Goal: Task Accomplishment & Management: Manage account settings

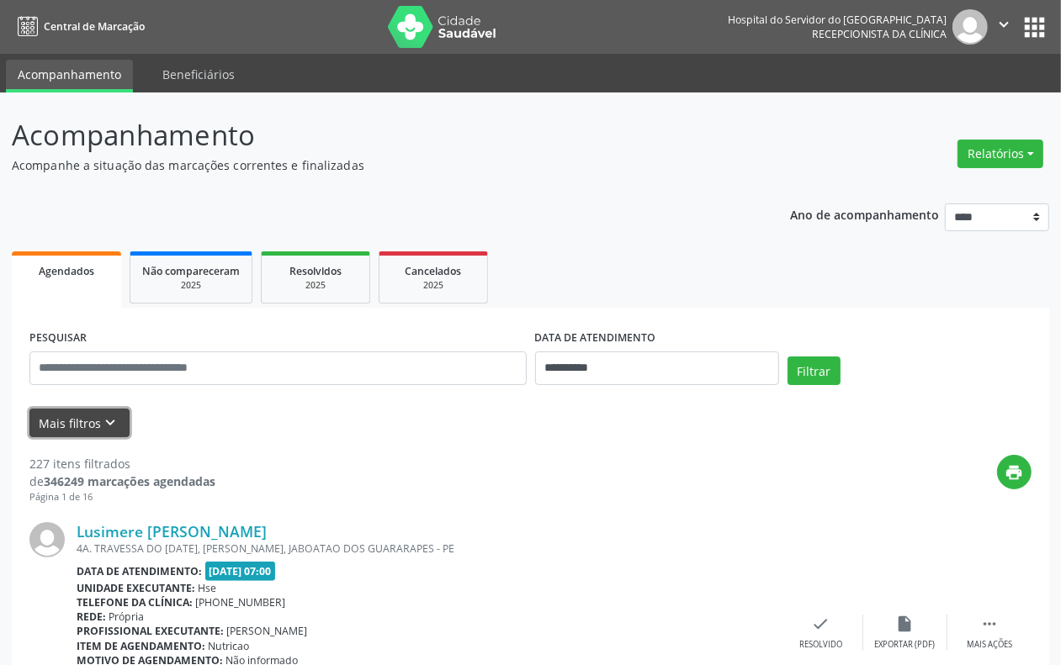
click at [86, 421] on button "Mais filtros keyboard_arrow_down" at bounding box center [79, 423] width 100 height 29
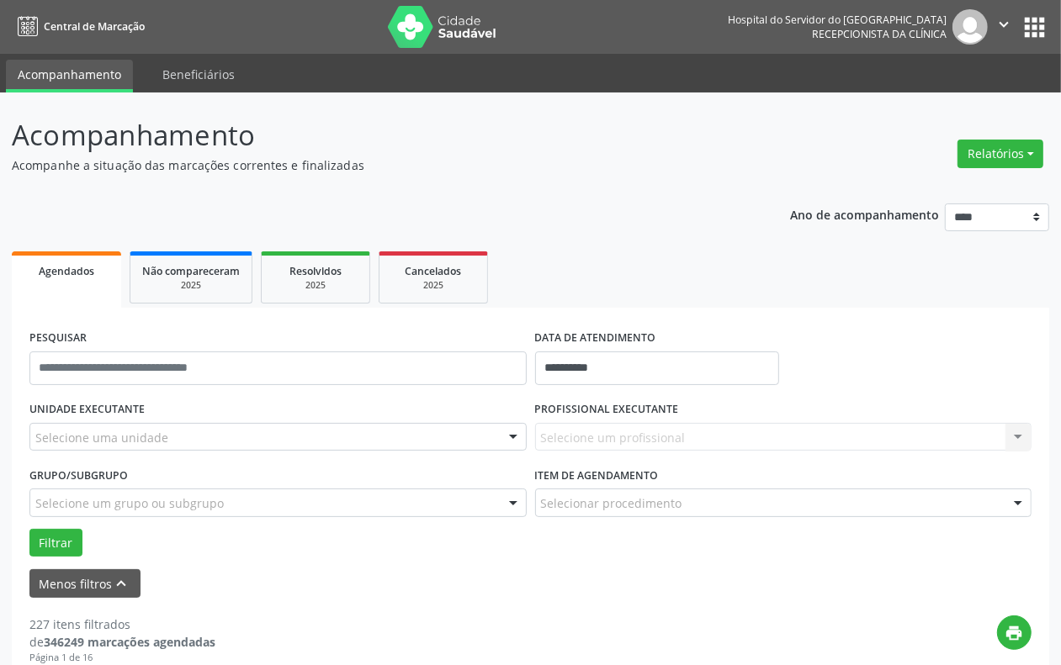
click at [89, 398] on label "UNIDADE EXECUTANTE" at bounding box center [86, 410] width 115 height 26
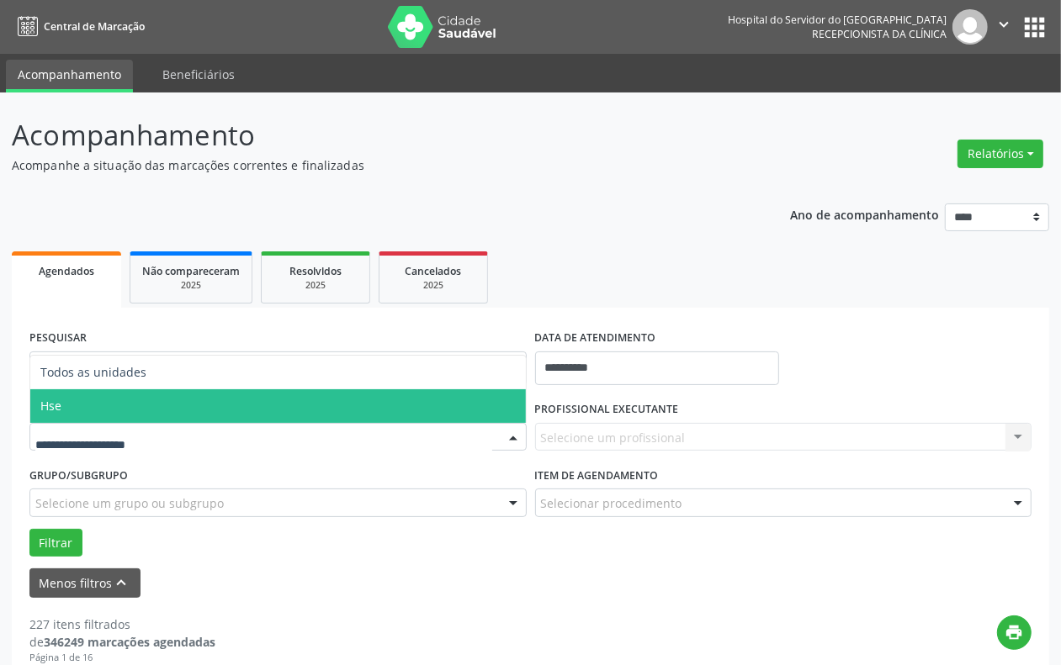
click at [77, 417] on span "Hse" at bounding box center [277, 406] width 495 height 34
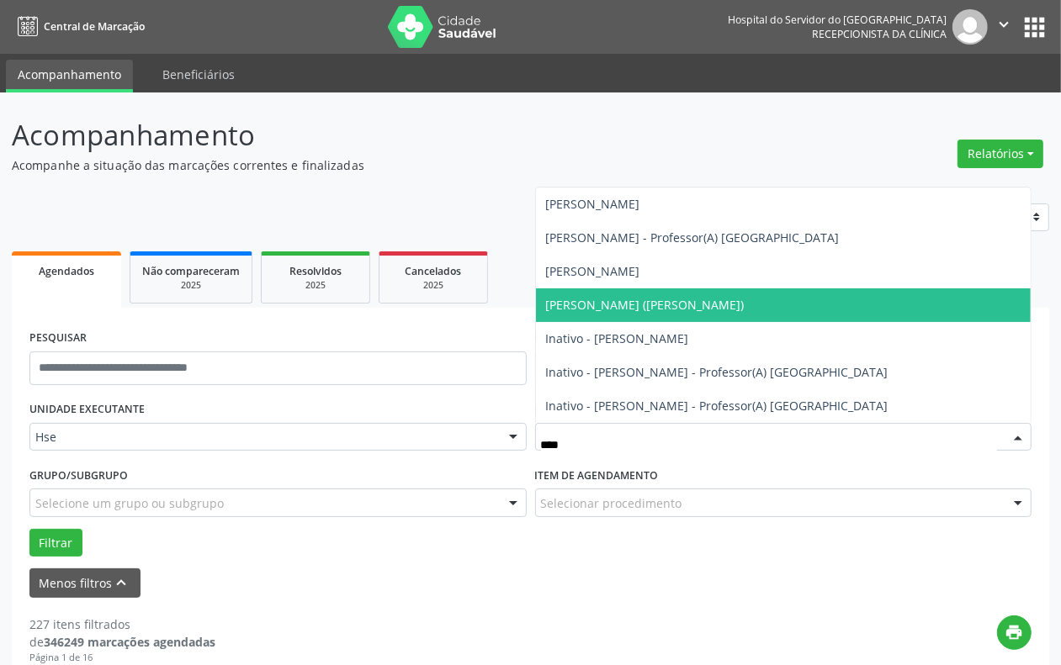
click at [641, 299] on span "[PERSON_NAME] ([PERSON_NAME])" at bounding box center [645, 305] width 199 height 16
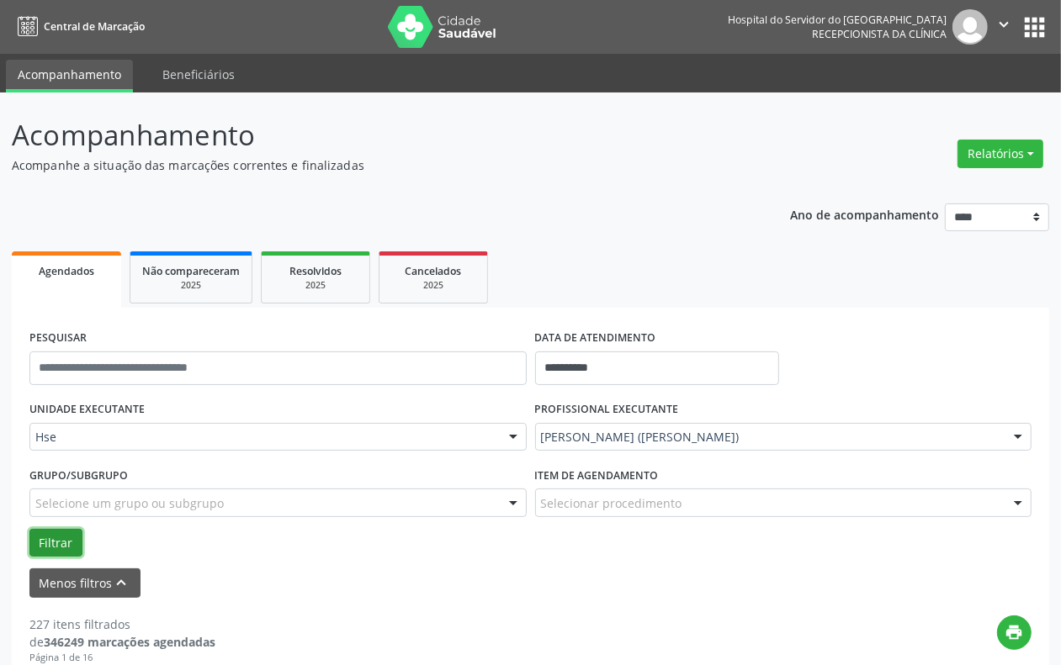
click at [43, 535] on button "Filtrar" at bounding box center [55, 543] width 53 height 29
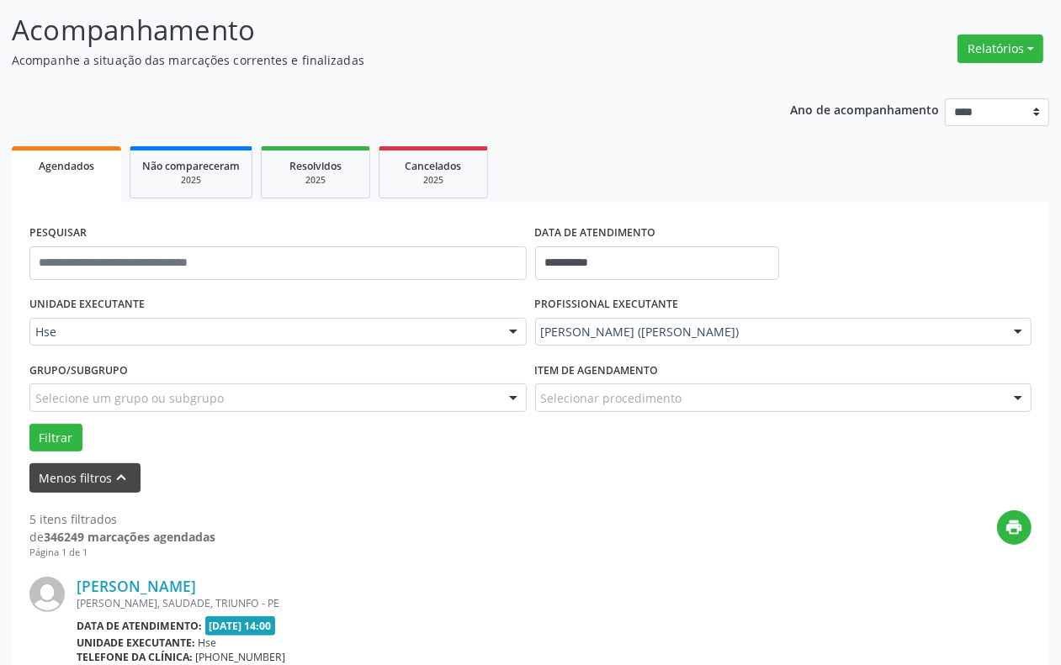
scroll to position [315, 0]
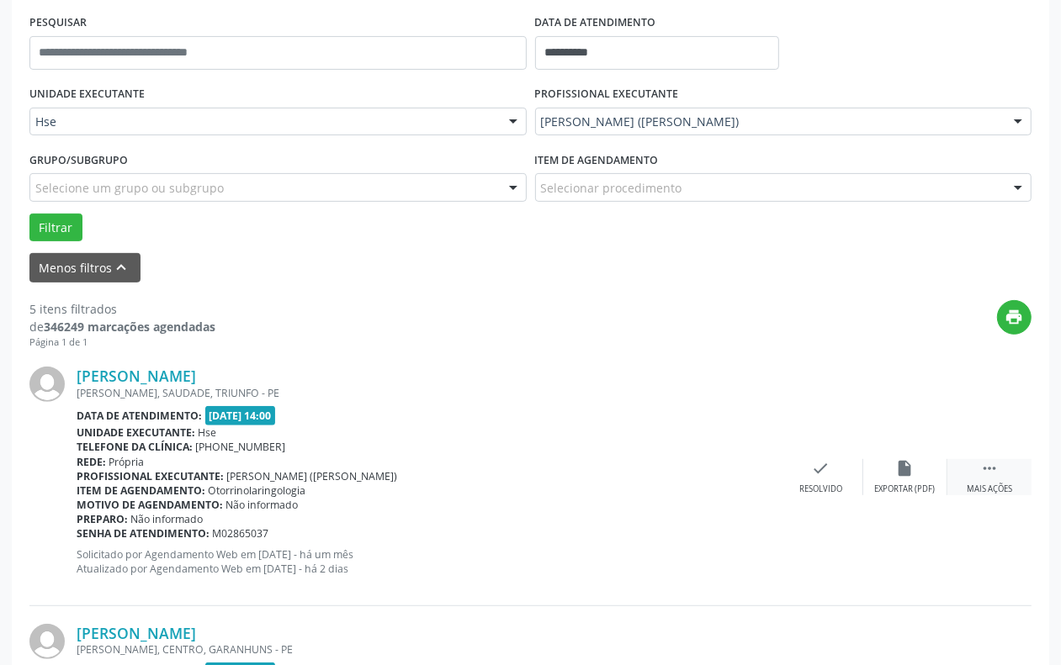
click at [997, 472] on icon "" at bounding box center [989, 468] width 19 height 19
click at [903, 471] on icon "alarm_off" at bounding box center [905, 468] width 19 height 19
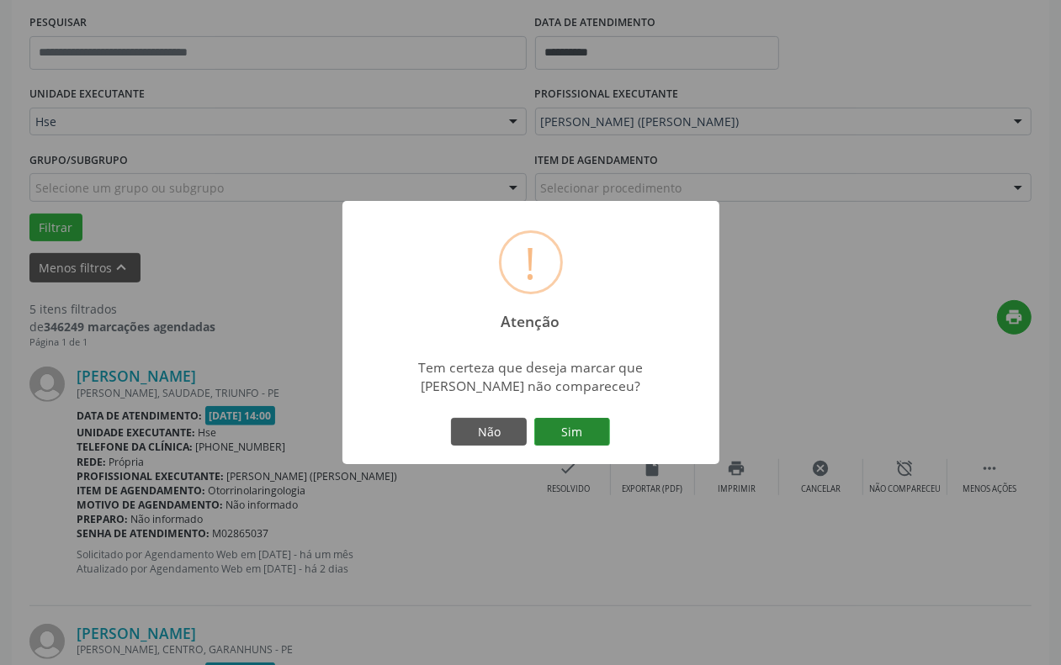
click at [547, 419] on button "Sim" at bounding box center [572, 432] width 76 height 29
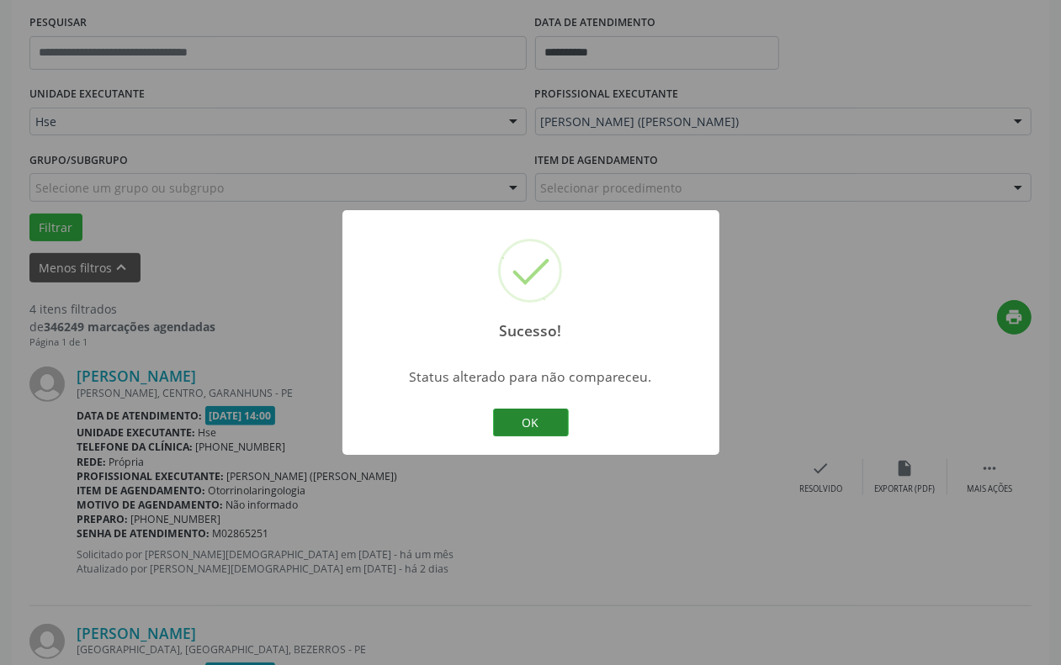
click at [535, 430] on button "OK" at bounding box center [531, 423] width 76 height 29
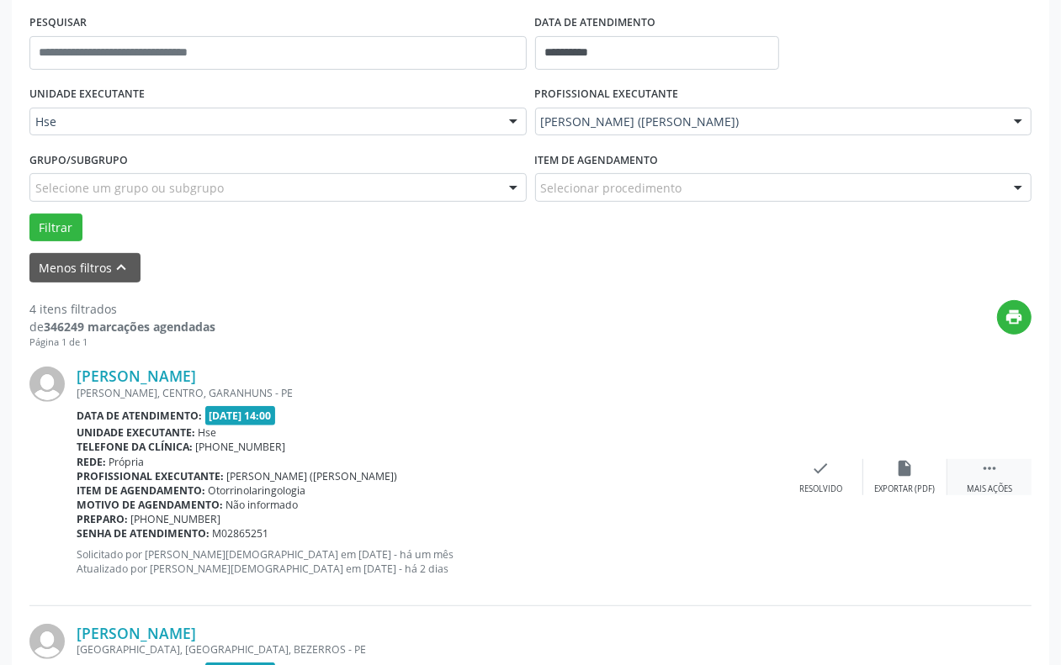
click at [984, 484] on div "Mais ações" at bounding box center [988, 490] width 45 height 12
click at [909, 480] on div "alarm_off Não compareceu" at bounding box center [905, 477] width 84 height 36
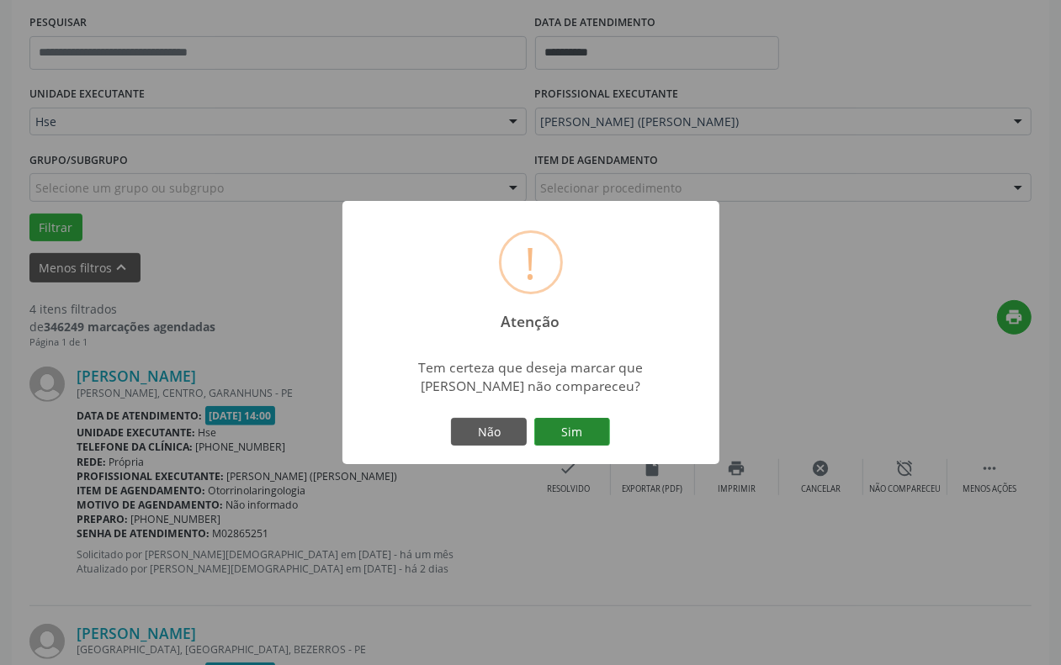
click at [569, 426] on button "Sim" at bounding box center [572, 432] width 76 height 29
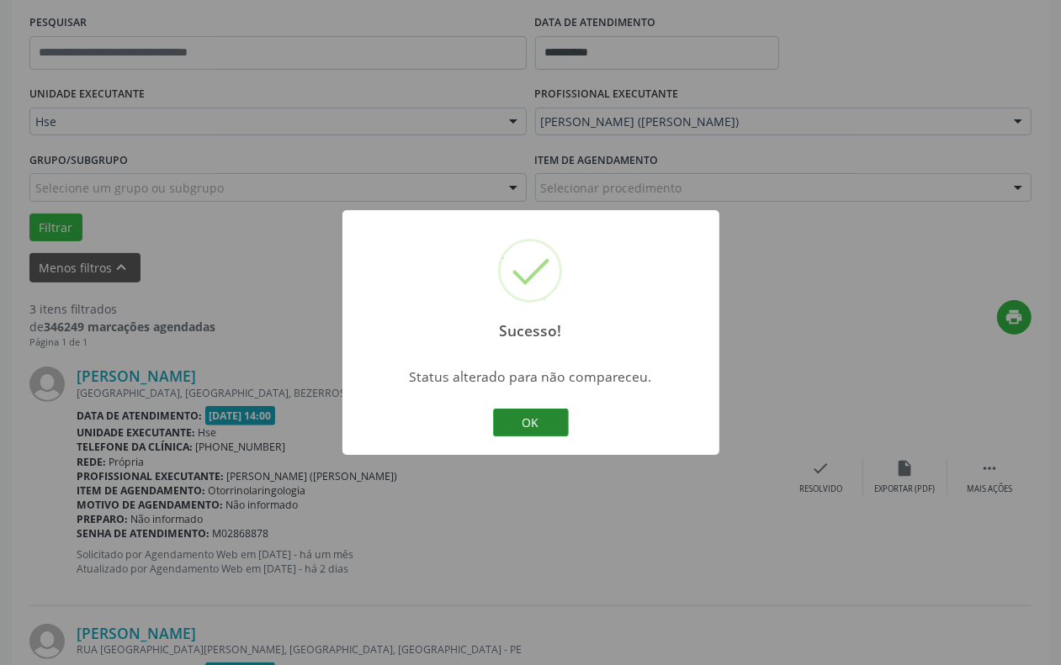
click at [523, 426] on button "OK" at bounding box center [531, 423] width 76 height 29
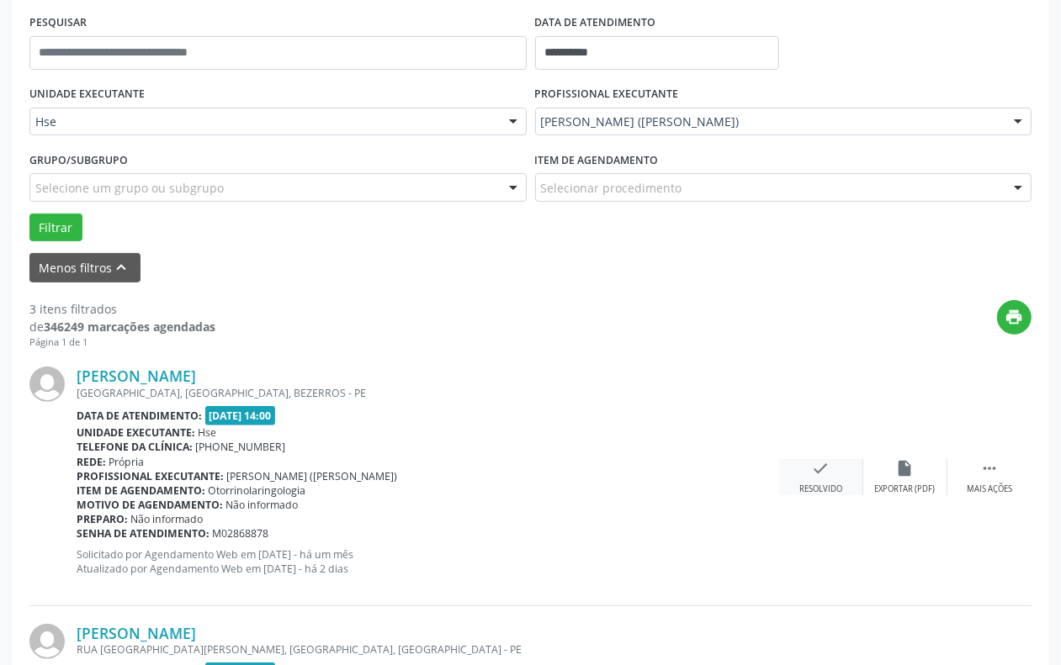
click at [818, 492] on div "Resolvido" at bounding box center [820, 490] width 43 height 12
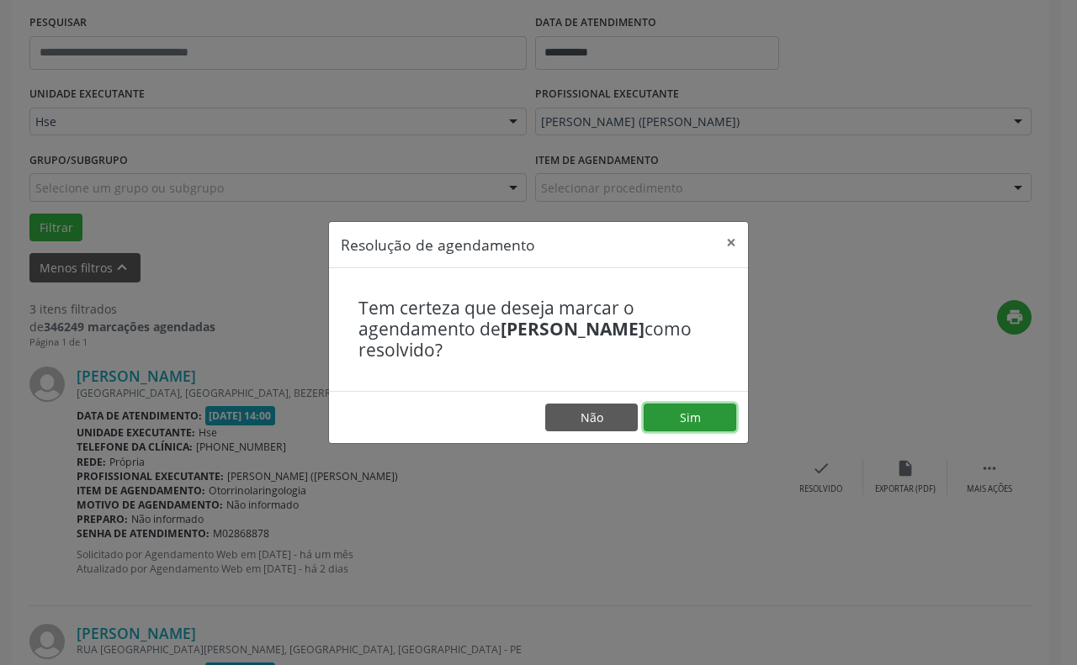
click at [667, 406] on button "Sim" at bounding box center [689, 418] width 93 height 29
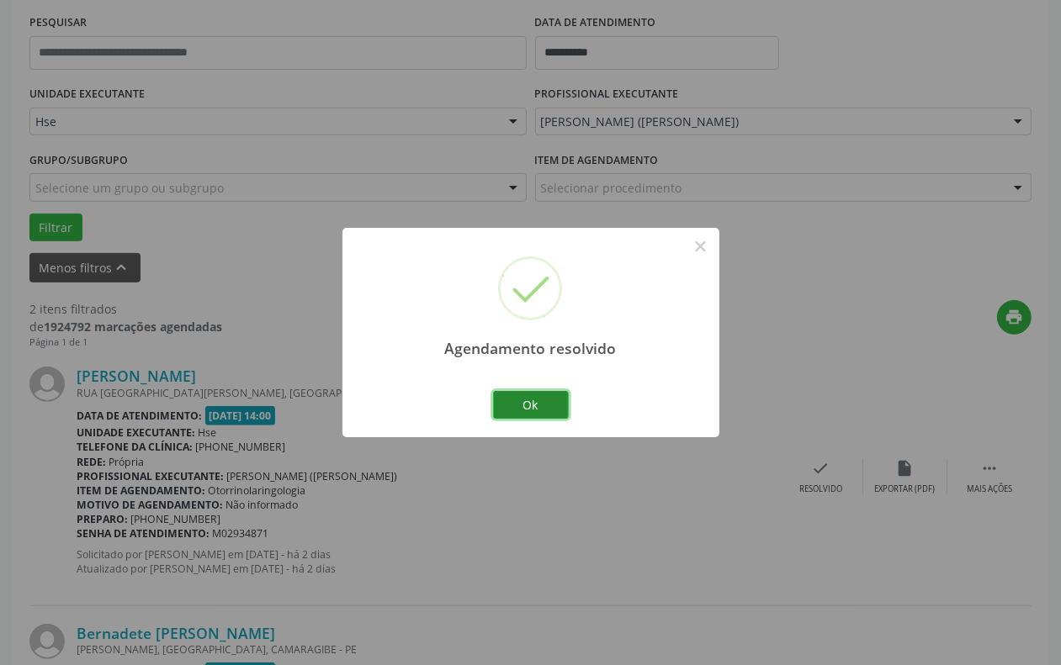
click at [545, 400] on button "Ok" at bounding box center [531, 405] width 76 height 29
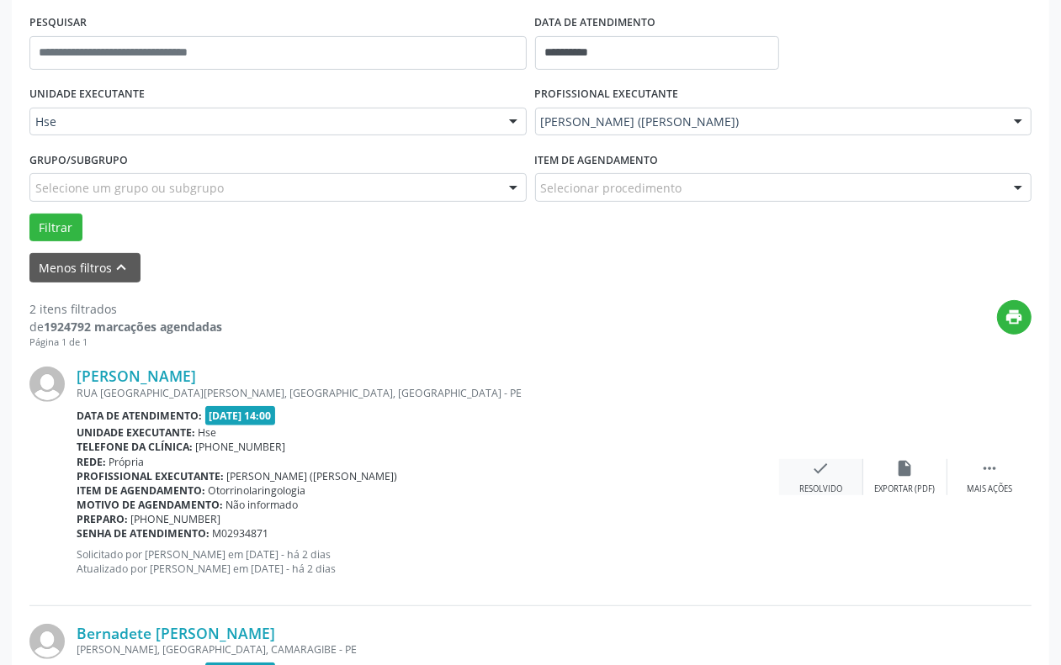
click at [813, 474] on icon "check" at bounding box center [821, 468] width 19 height 19
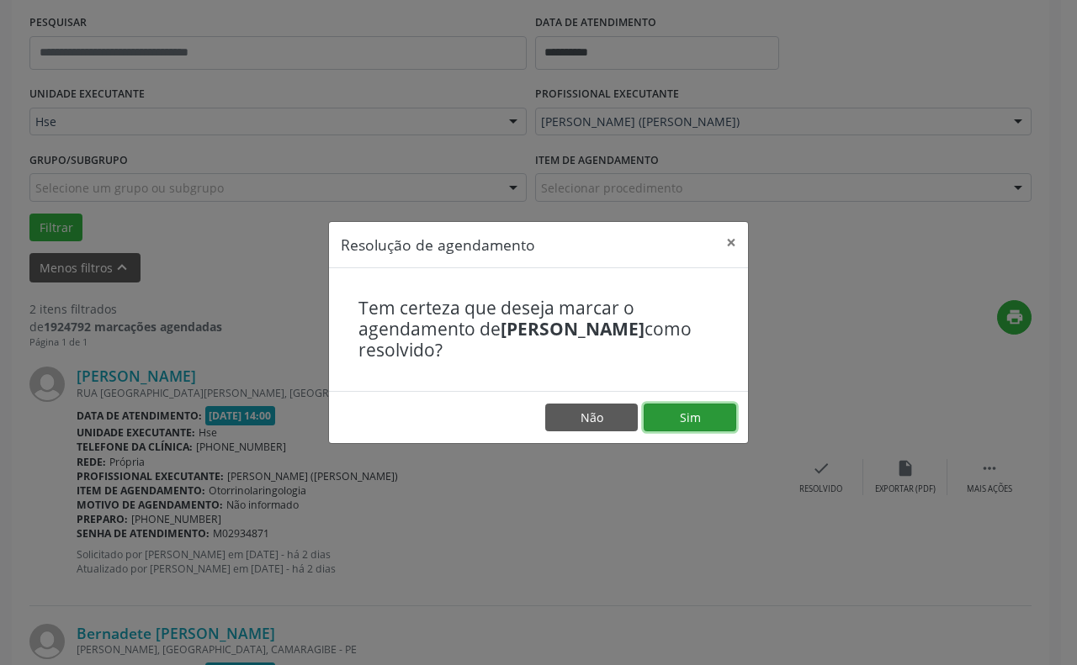
click at [709, 421] on button "Sim" at bounding box center [689, 418] width 93 height 29
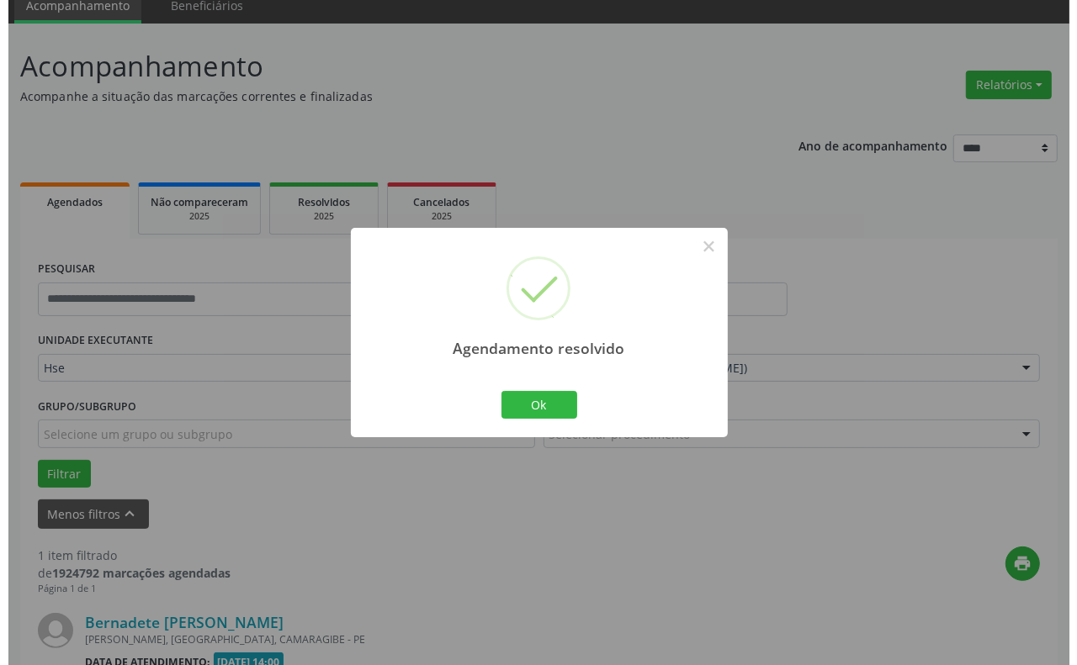
scroll to position [270, 0]
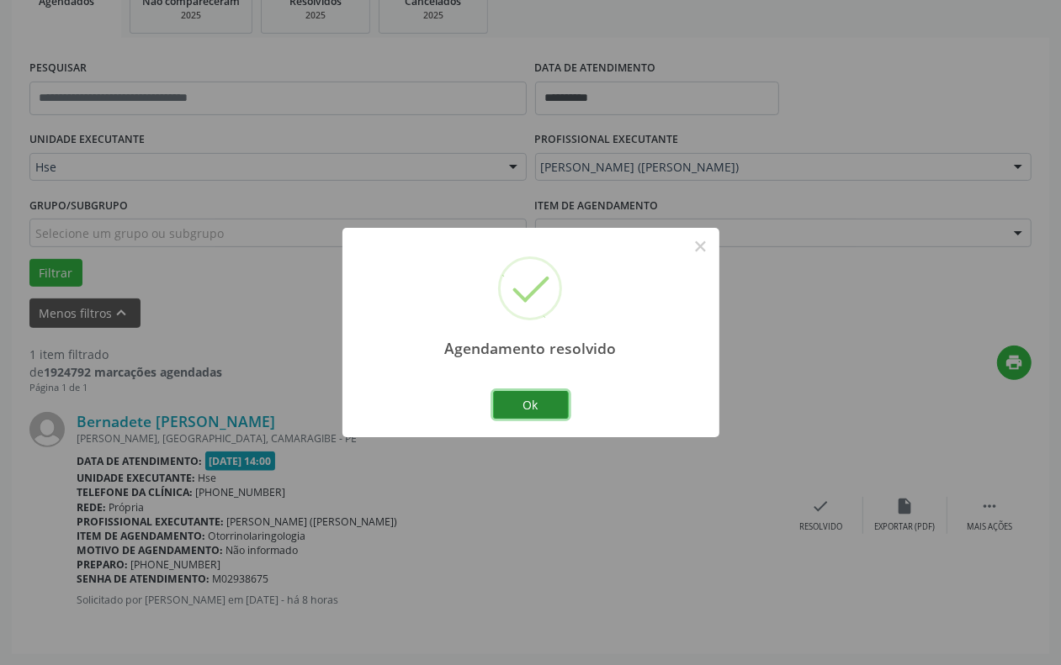
click at [530, 402] on button "Ok" at bounding box center [531, 405] width 76 height 29
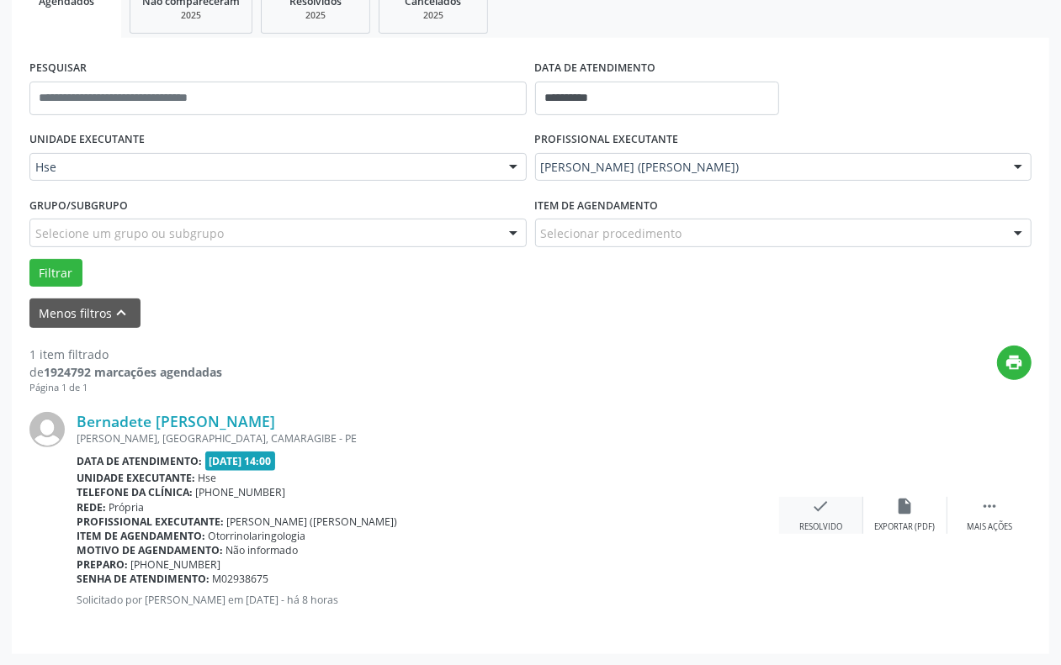
click at [805, 509] on div "check Resolvido" at bounding box center [821, 515] width 84 height 36
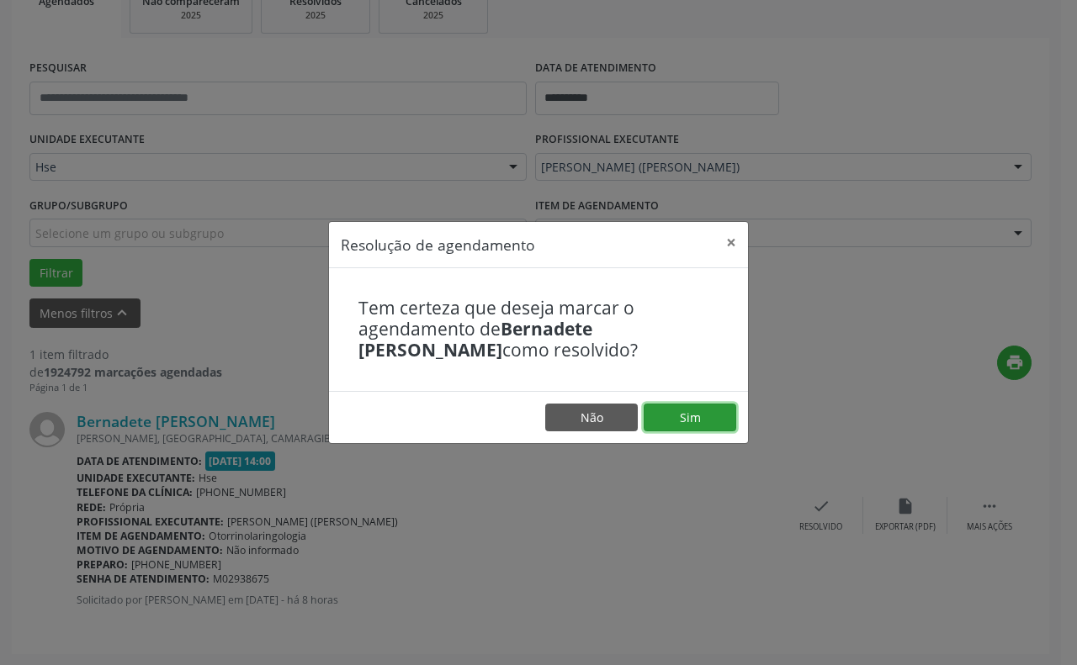
click at [690, 416] on button "Sim" at bounding box center [689, 418] width 93 height 29
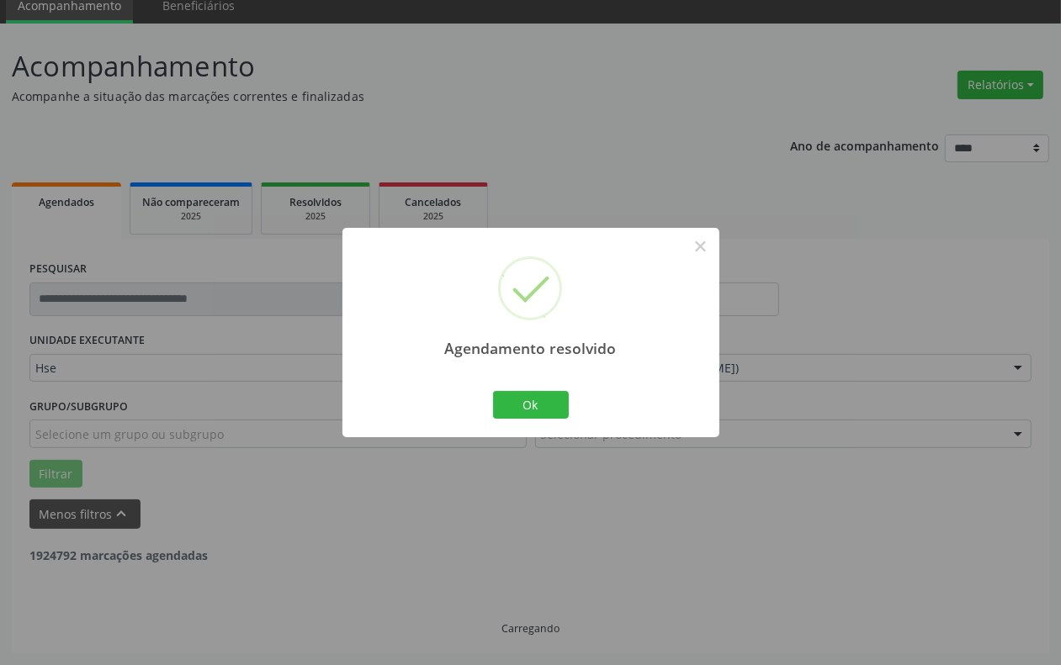
scroll to position [14, 0]
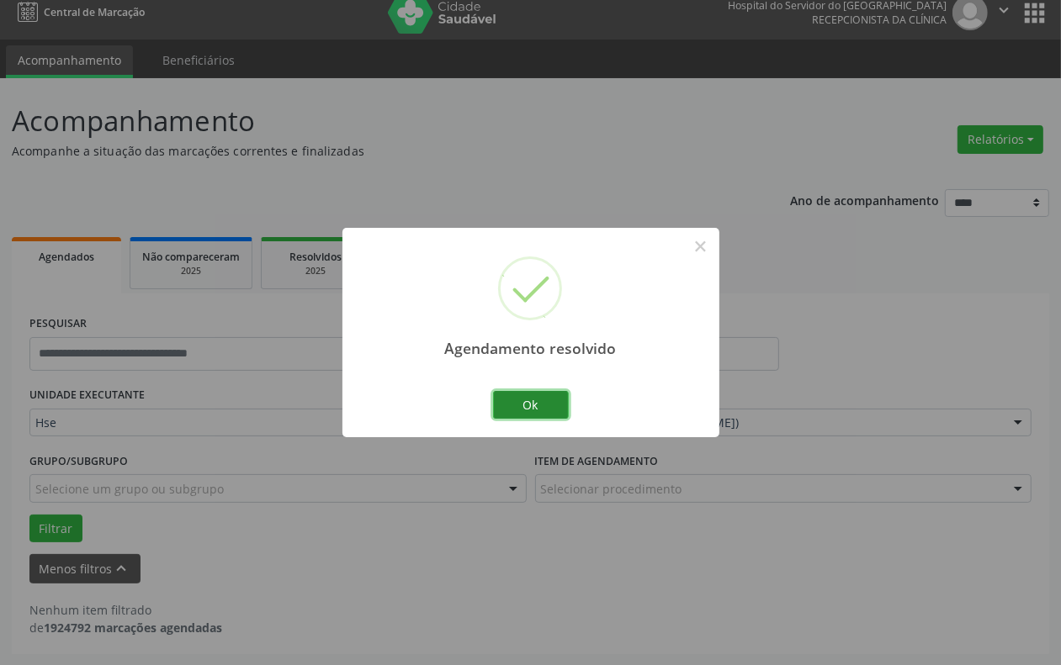
click at [522, 405] on button "Ok" at bounding box center [531, 405] width 76 height 29
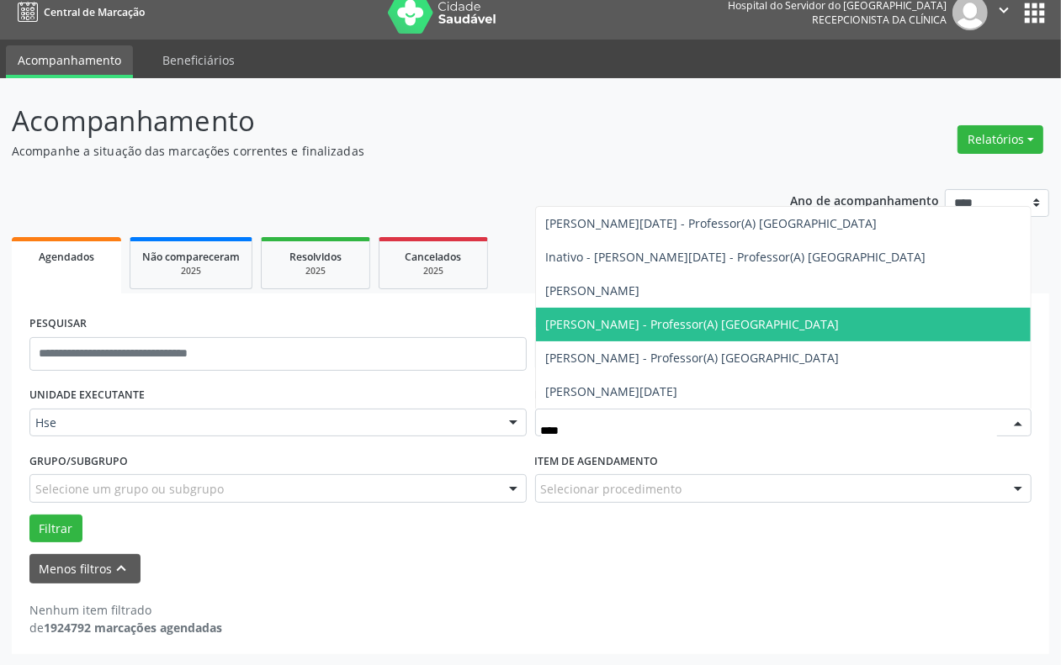
click at [639, 330] on span "[PERSON_NAME] - Professor(A) [GEOGRAPHIC_DATA]" at bounding box center [693, 324] width 294 height 16
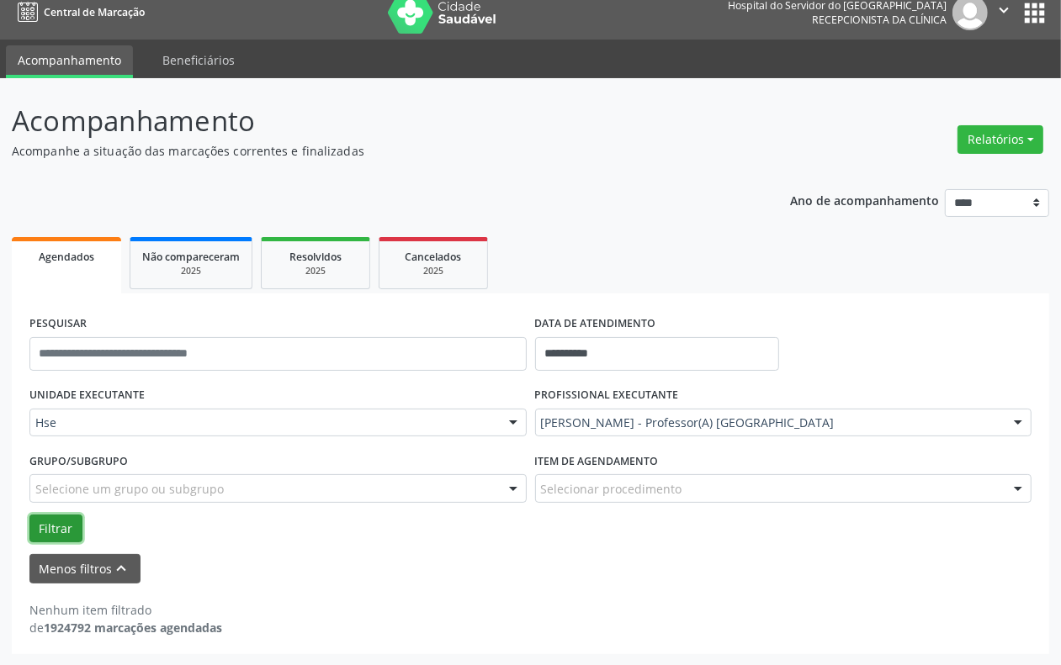
click at [53, 519] on button "Filtrar" at bounding box center [55, 529] width 53 height 29
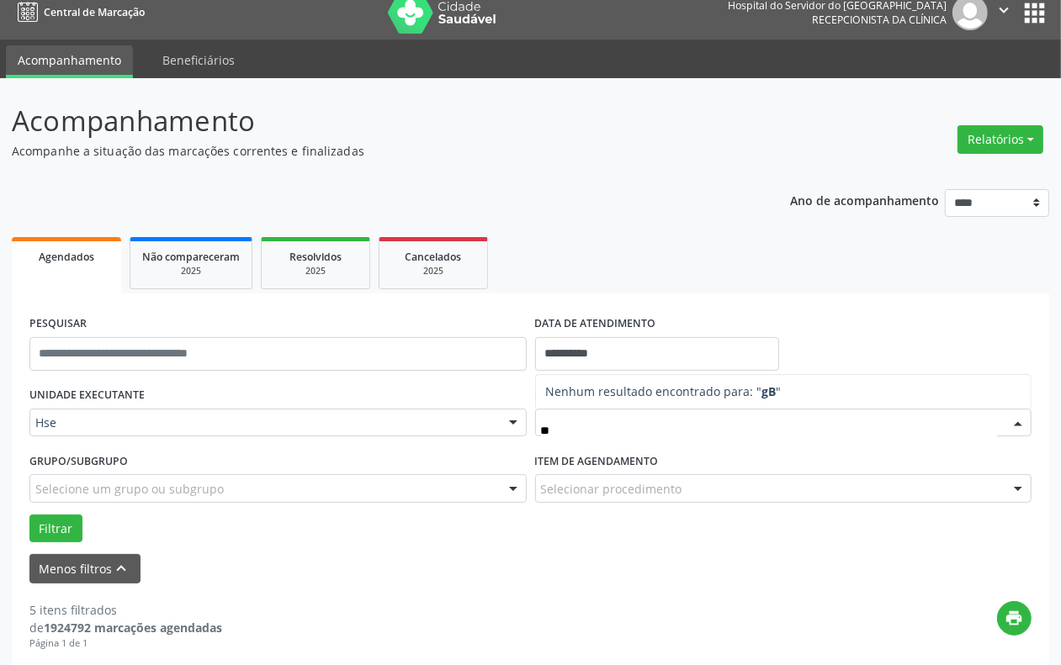
type input "*"
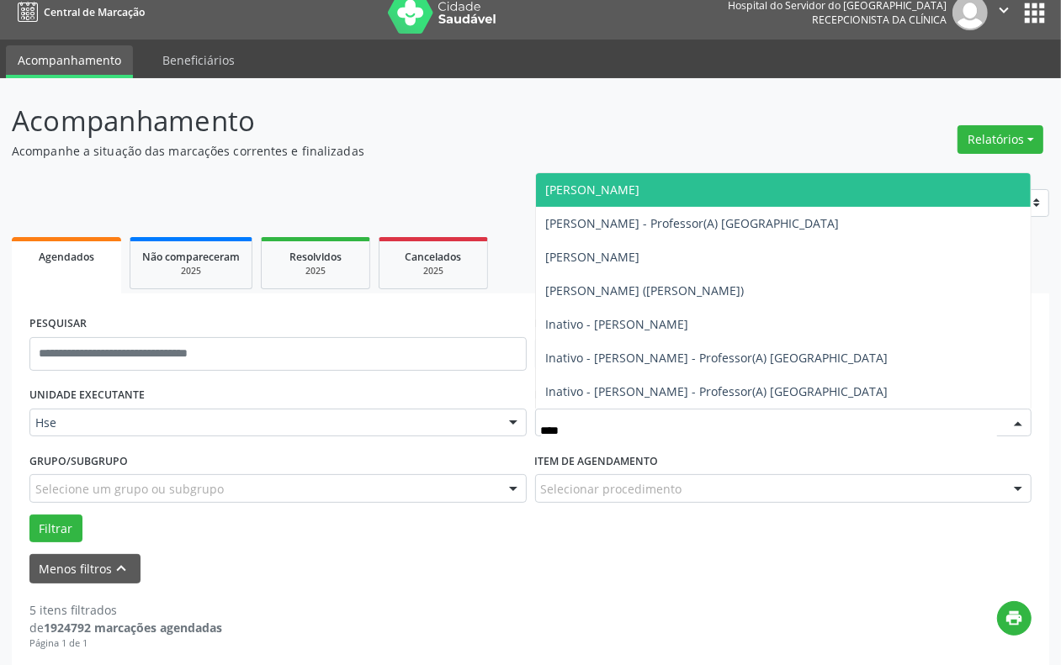
type input "*****"
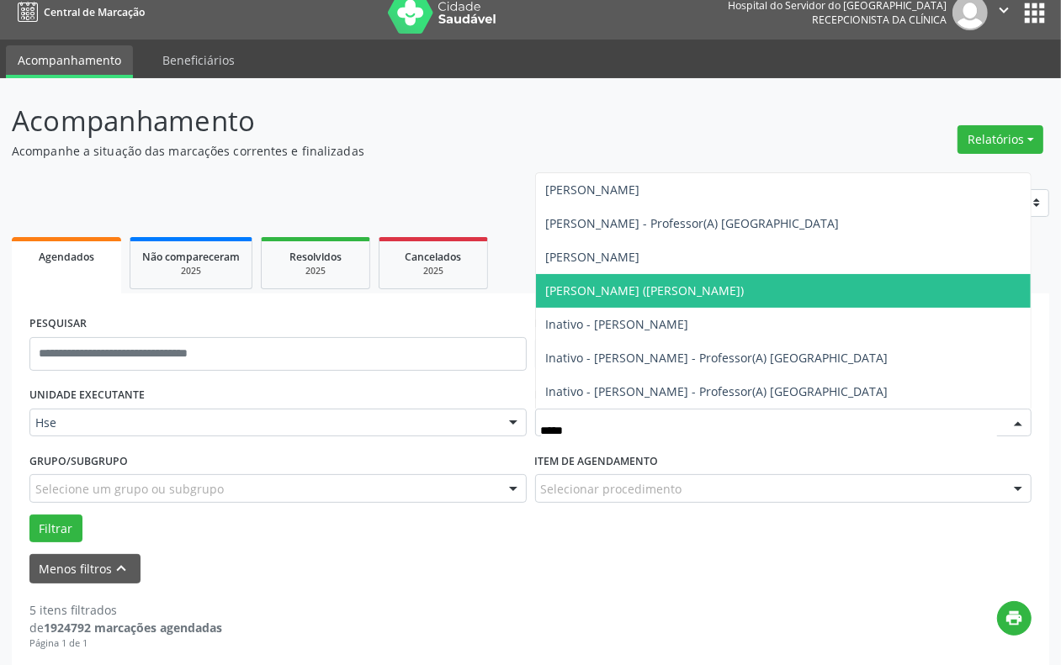
click at [645, 293] on span "[PERSON_NAME] ([PERSON_NAME])" at bounding box center [645, 291] width 199 height 16
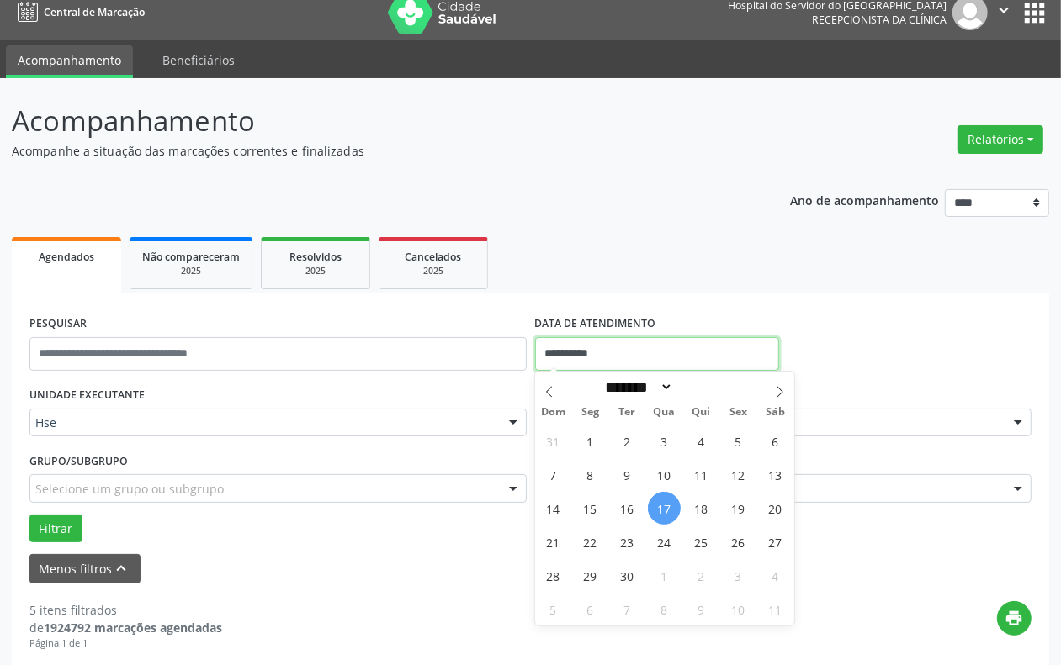
click at [576, 349] on input "**********" at bounding box center [657, 354] width 244 height 34
click at [656, 463] on span "10" at bounding box center [664, 474] width 33 height 33
type input "**********"
click at [657, 463] on span "10" at bounding box center [664, 474] width 33 height 33
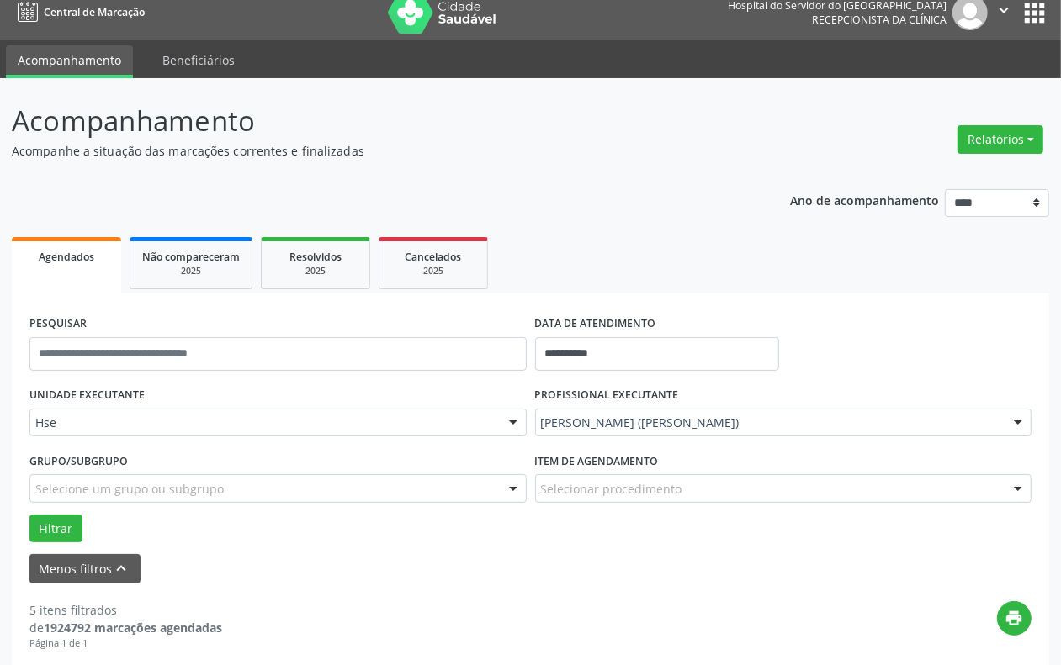
click at [61, 511] on div "Grupo/Subgrupo Selecione um grupo ou subgrupo Todos os grupos e subgrupos Nenhu…" at bounding box center [278, 481] width 506 height 66
click at [53, 527] on button "Filtrar" at bounding box center [55, 529] width 53 height 29
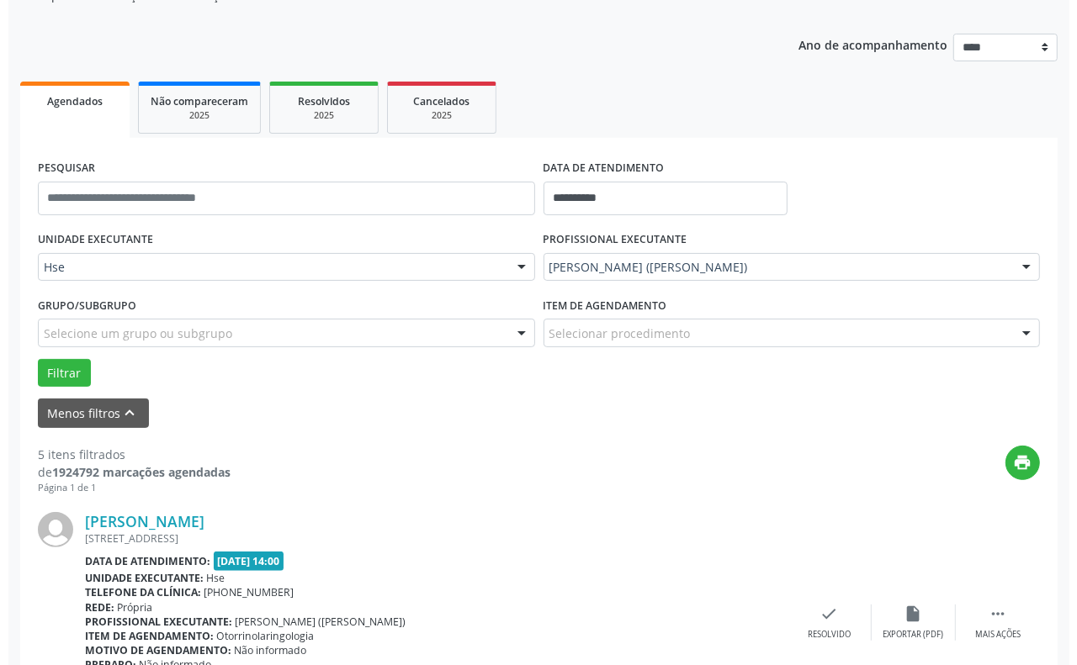
scroll to position [330, 0]
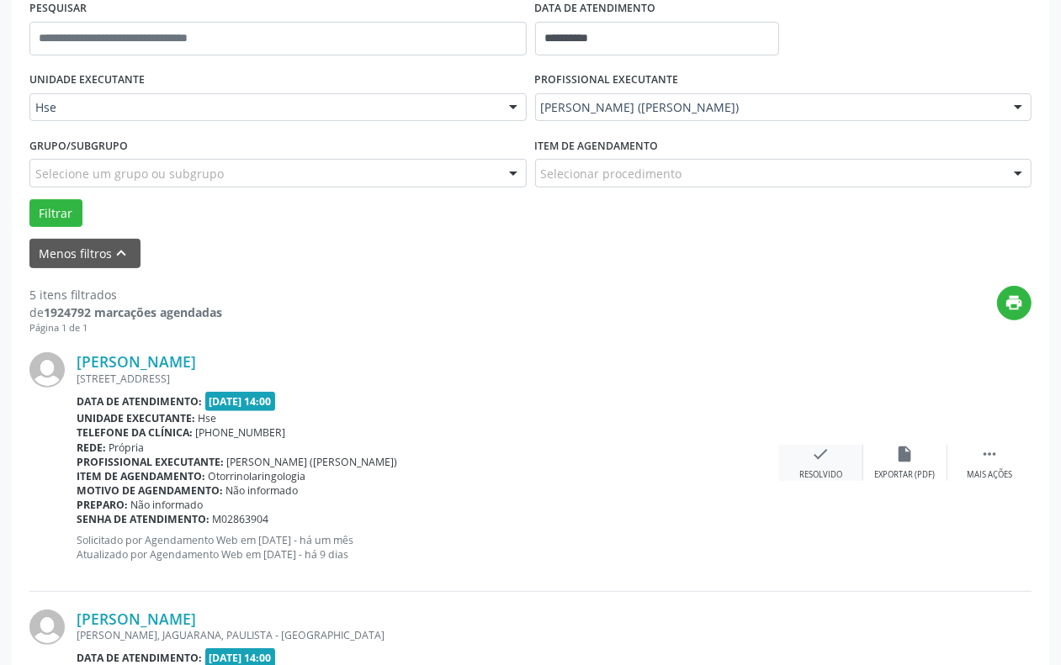
click at [829, 474] on div "Resolvido" at bounding box center [820, 475] width 43 height 12
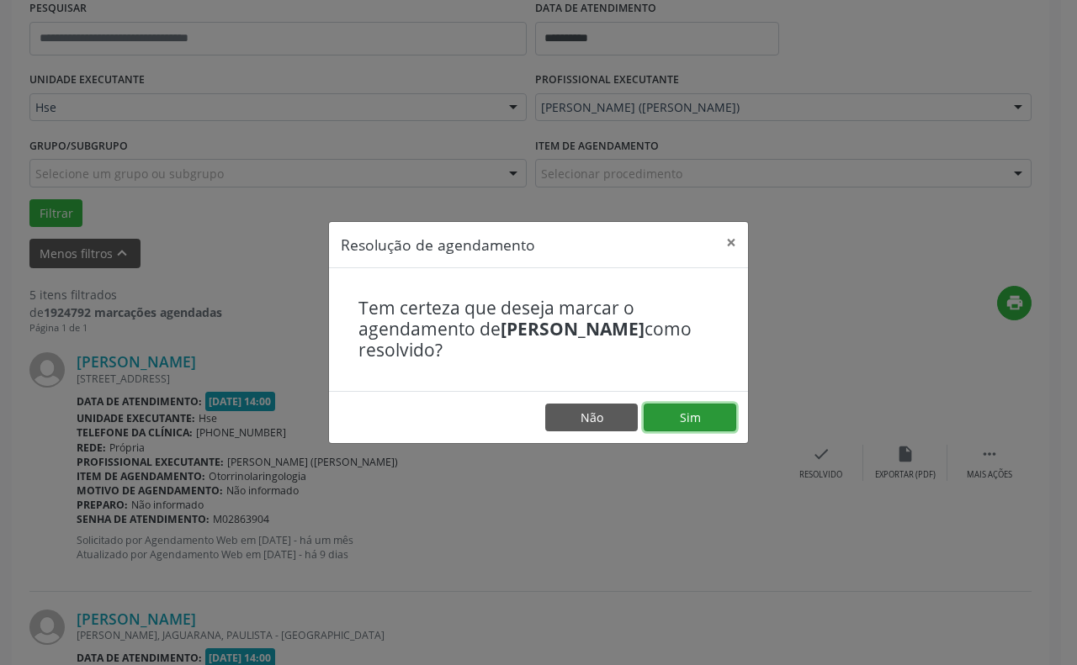
click at [678, 416] on button "Sim" at bounding box center [689, 418] width 93 height 29
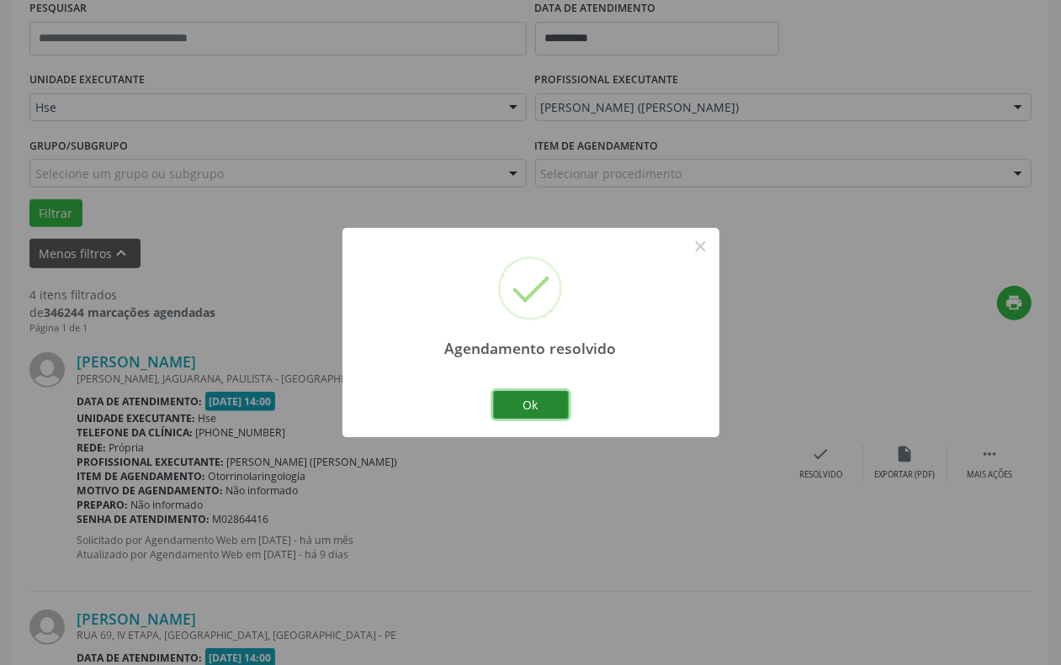
click at [511, 401] on button "Ok" at bounding box center [531, 405] width 76 height 29
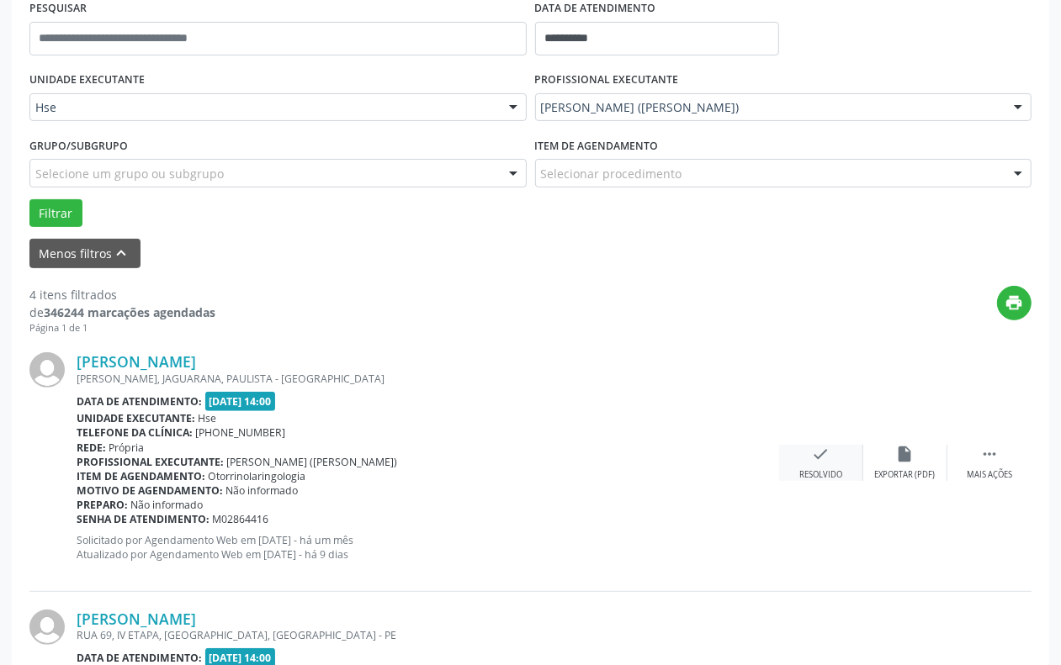
click at [812, 450] on icon "check" at bounding box center [821, 454] width 19 height 19
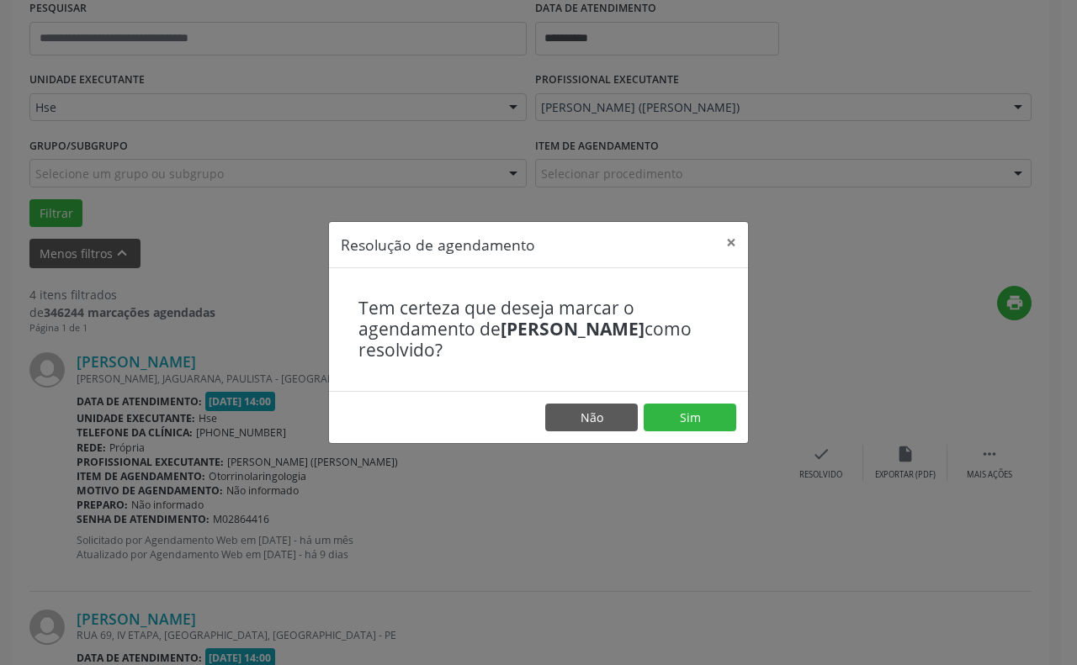
click at [703, 400] on footer "Não Sim" at bounding box center [538, 417] width 419 height 53
click at [695, 408] on button "Sim" at bounding box center [689, 418] width 93 height 29
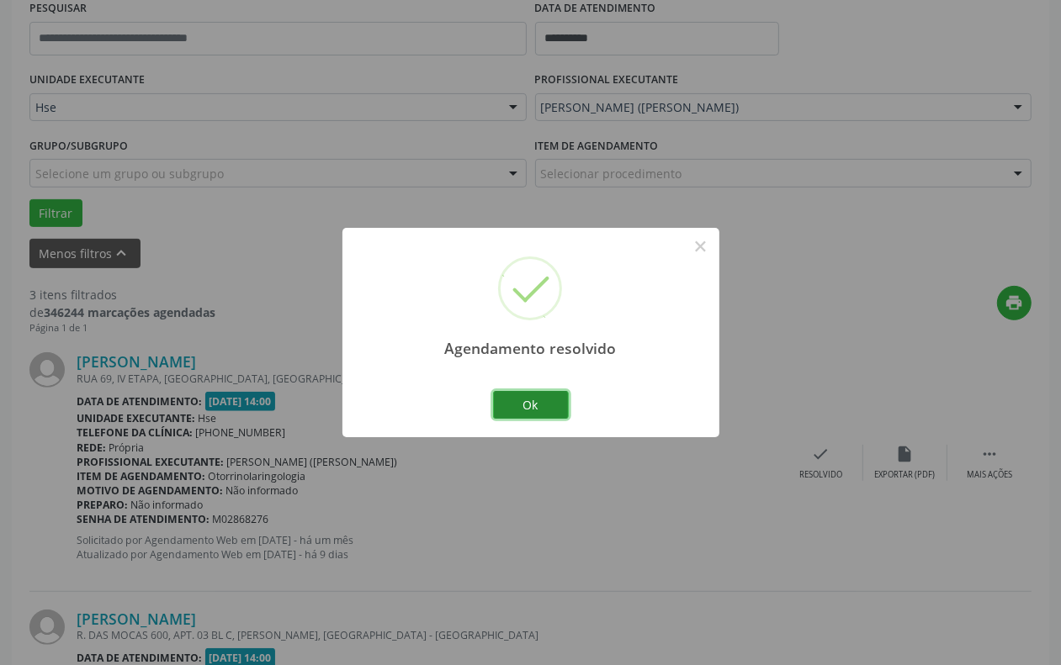
click at [531, 394] on button "Ok" at bounding box center [531, 405] width 76 height 29
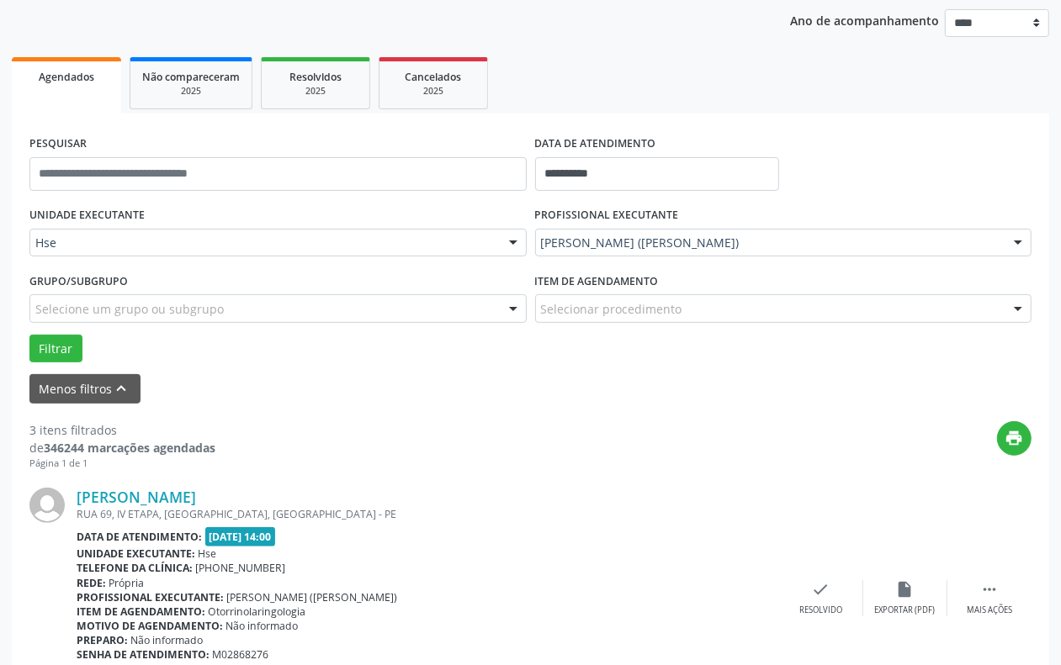
scroll to position [378, 0]
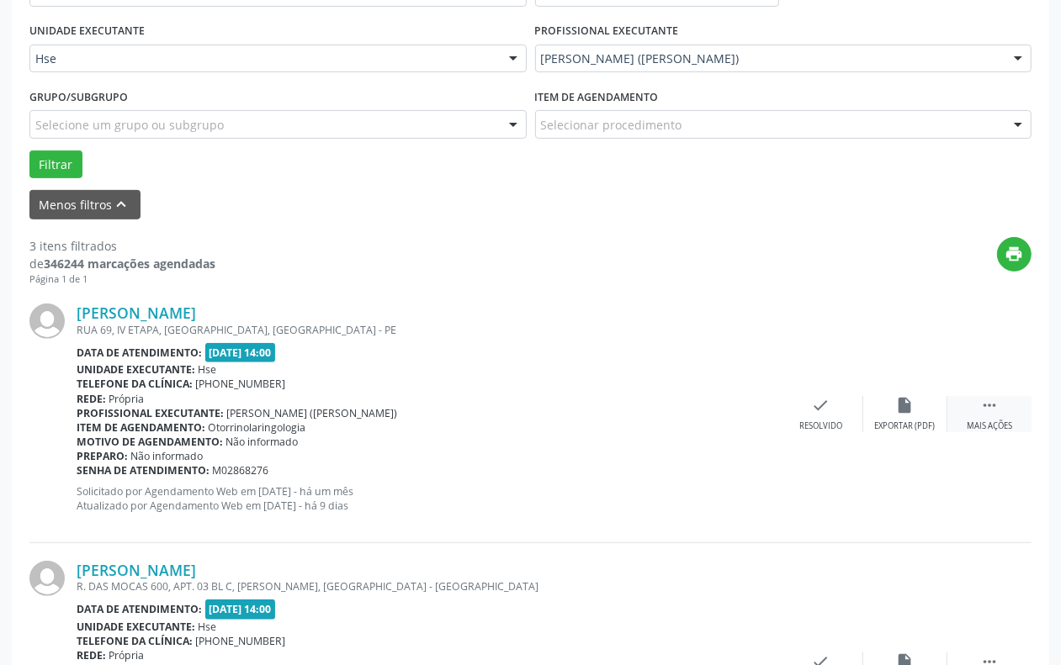
click at [989, 409] on icon "" at bounding box center [989, 405] width 19 height 19
click at [915, 419] on div "alarm_off Não compareceu" at bounding box center [905, 414] width 84 height 36
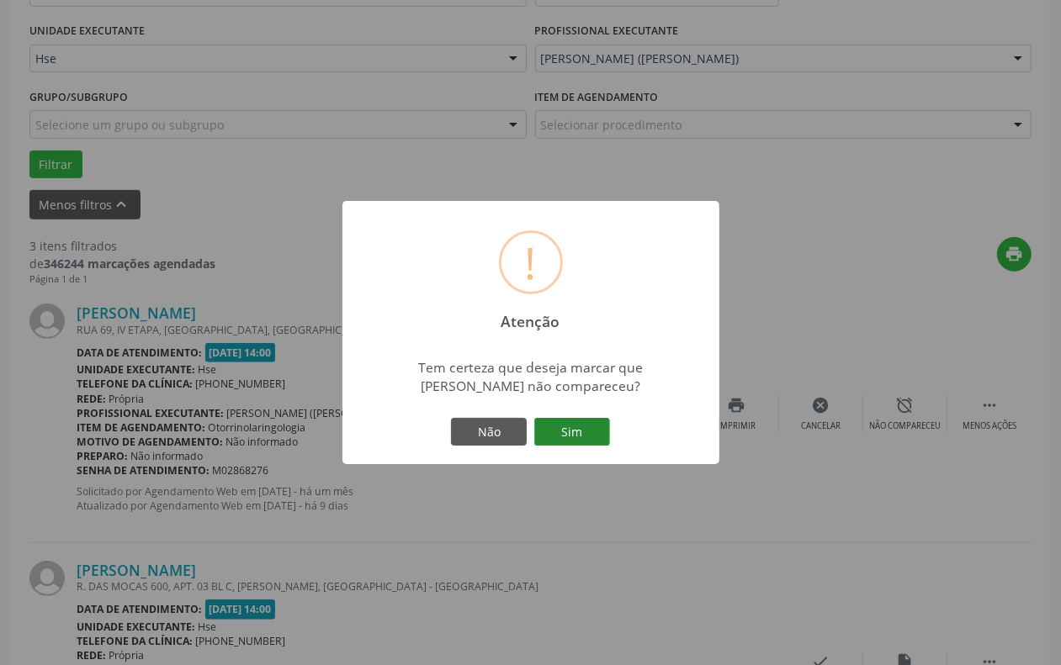
click at [574, 431] on button "Sim" at bounding box center [572, 432] width 76 height 29
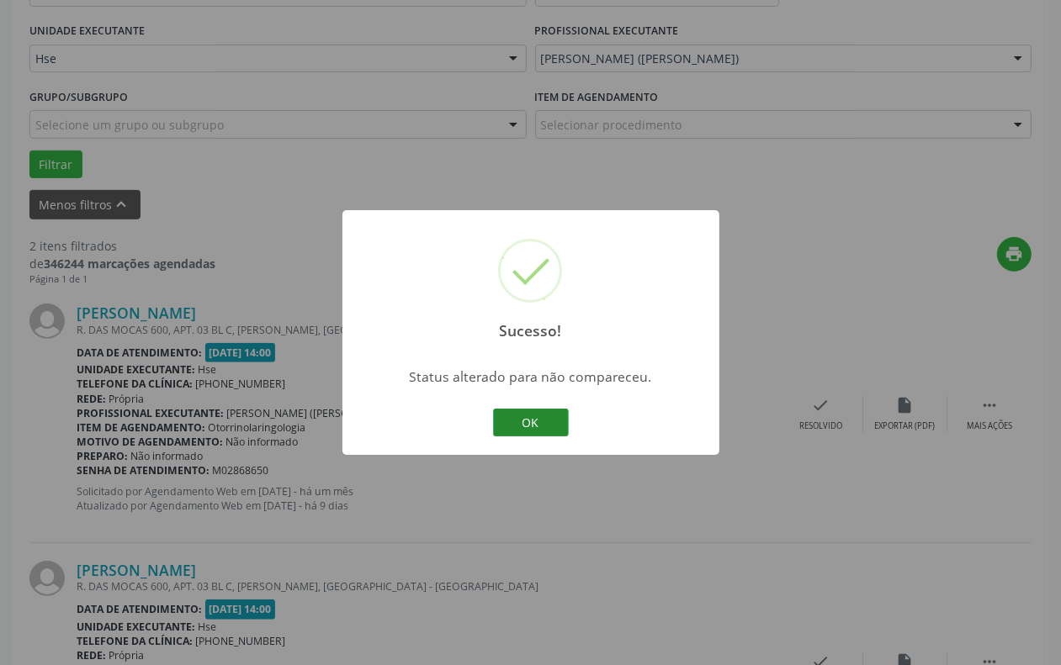
click at [547, 412] on button "OK" at bounding box center [531, 423] width 76 height 29
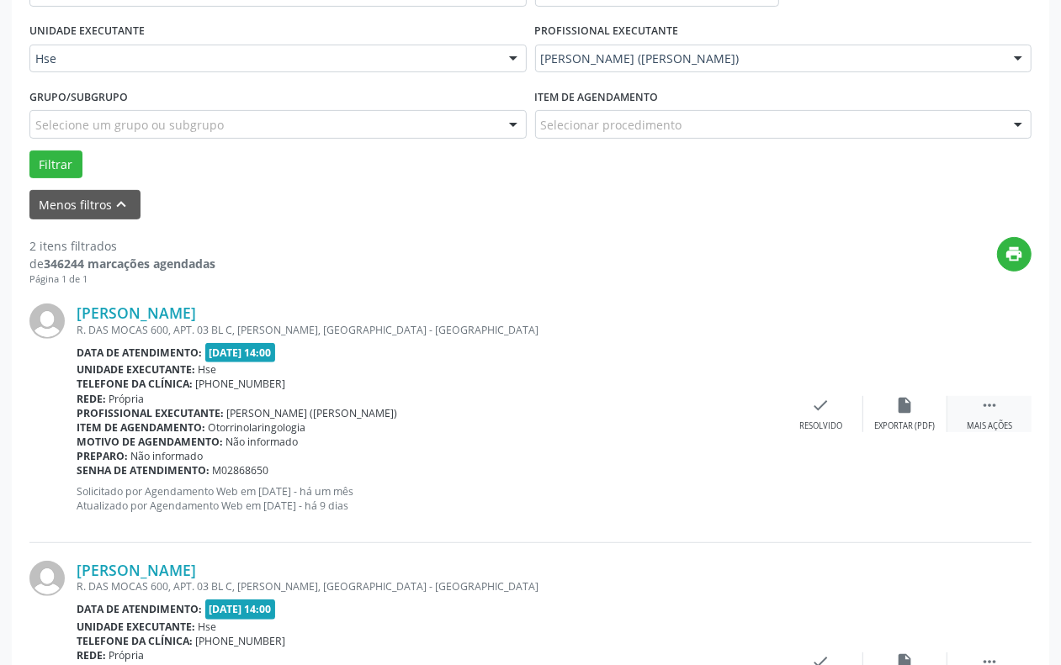
click at [985, 419] on div " Mais ações" at bounding box center [989, 414] width 84 height 36
click at [913, 418] on div "alarm_off Não compareceu" at bounding box center [905, 414] width 84 height 36
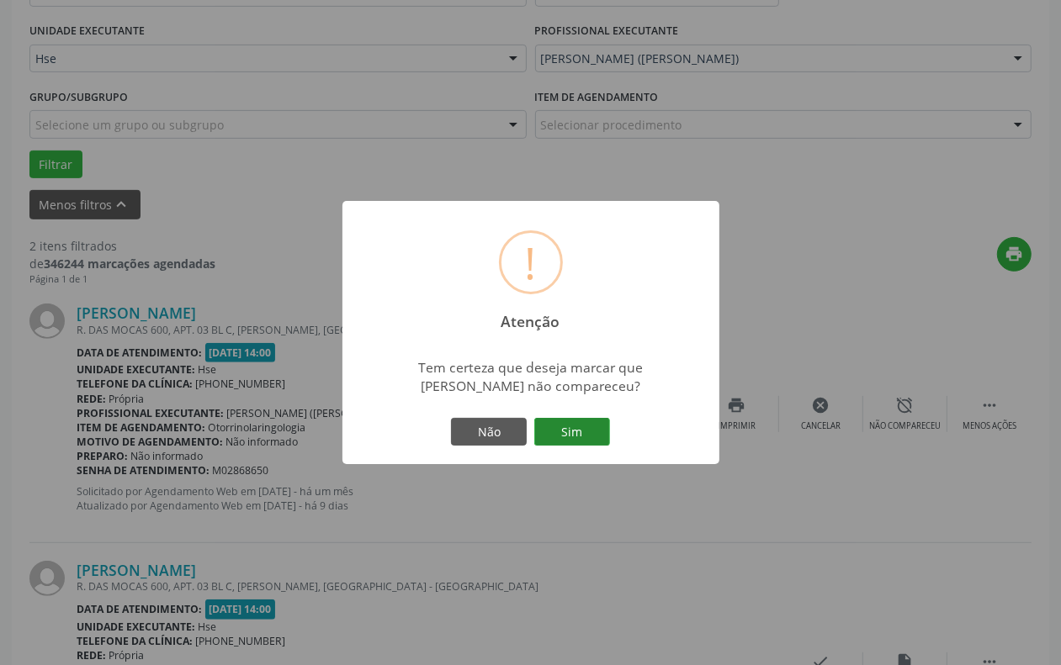
click at [590, 427] on button "Sim" at bounding box center [572, 432] width 76 height 29
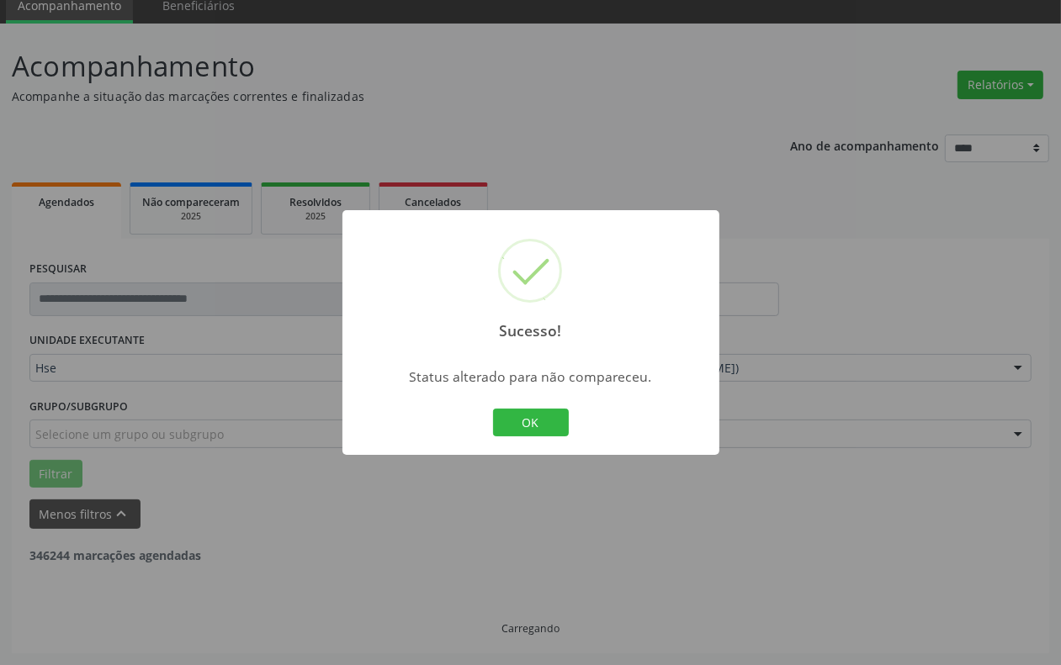
scroll to position [284, 0]
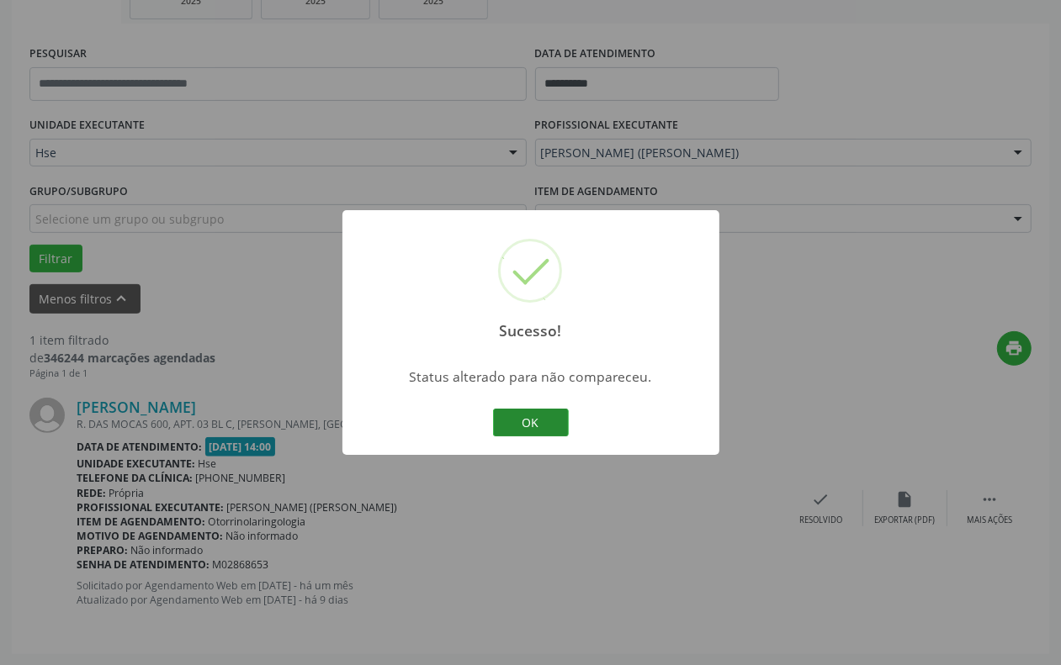
click at [524, 421] on button "OK" at bounding box center [531, 423] width 76 height 29
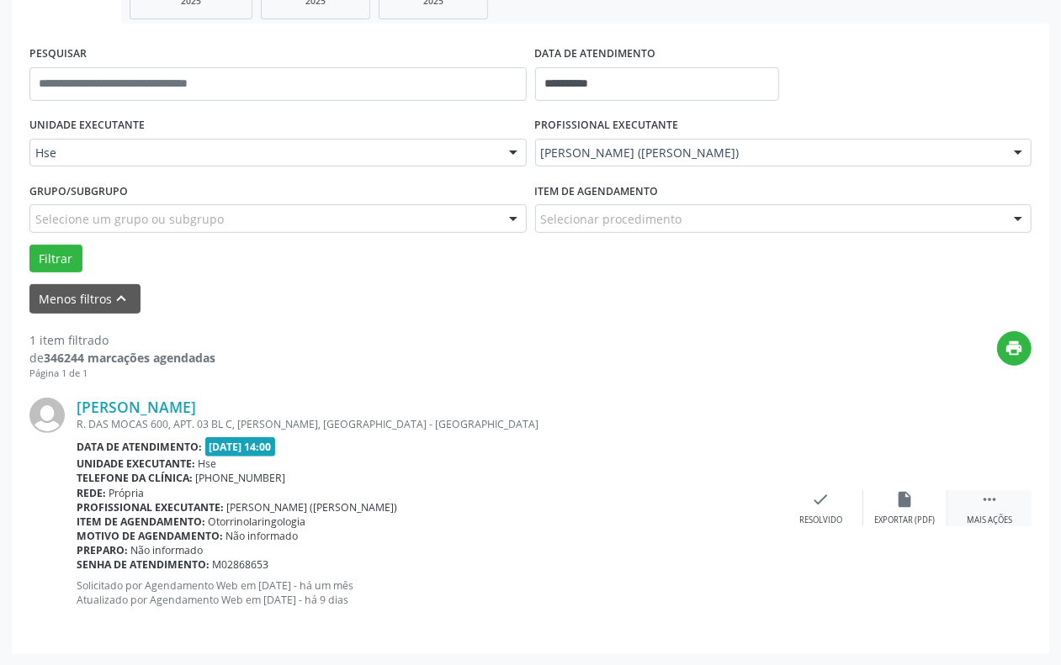
click at [977, 511] on div " Mais ações" at bounding box center [989, 508] width 84 height 36
click at [923, 510] on div "alarm_off Não compareceu" at bounding box center [905, 508] width 84 height 36
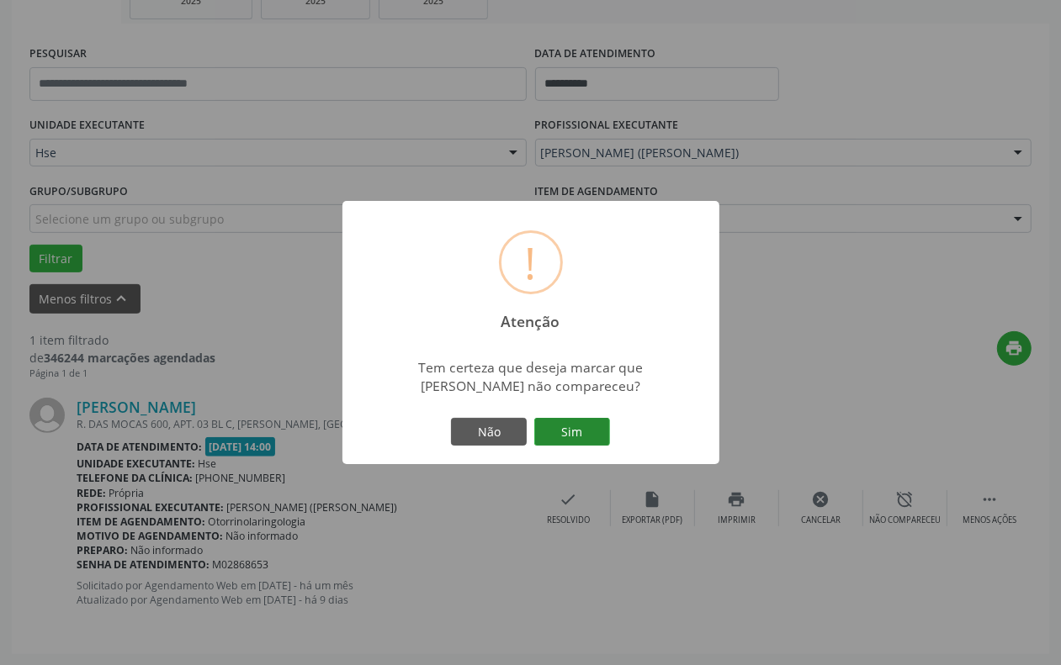
click at [538, 418] on button "Sim" at bounding box center [572, 432] width 76 height 29
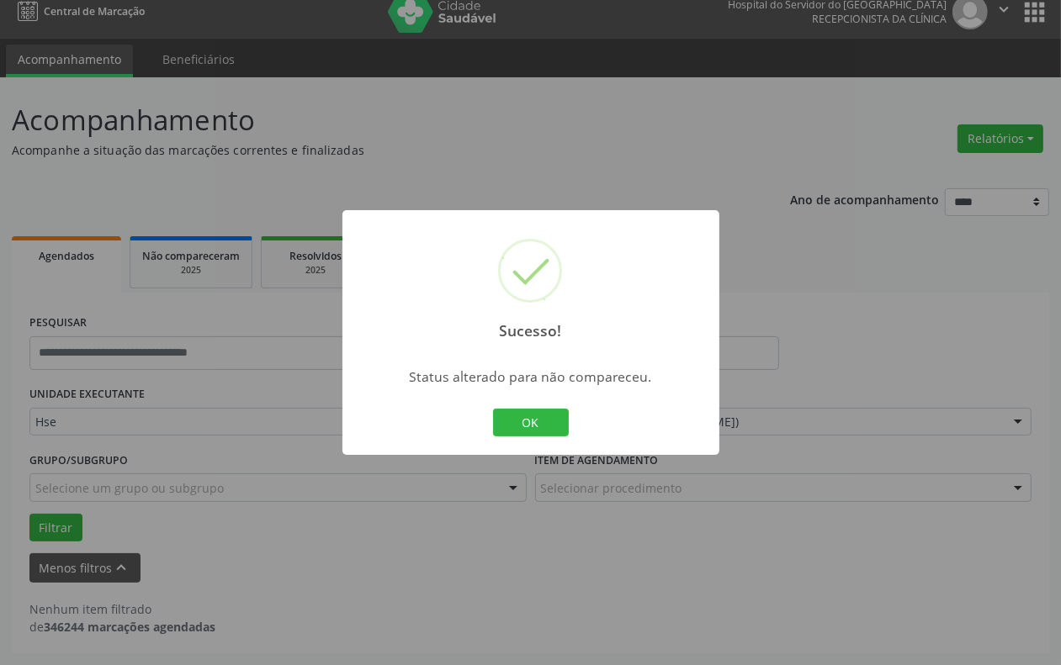
scroll to position [14, 0]
click at [520, 427] on button "OK" at bounding box center [531, 423] width 76 height 29
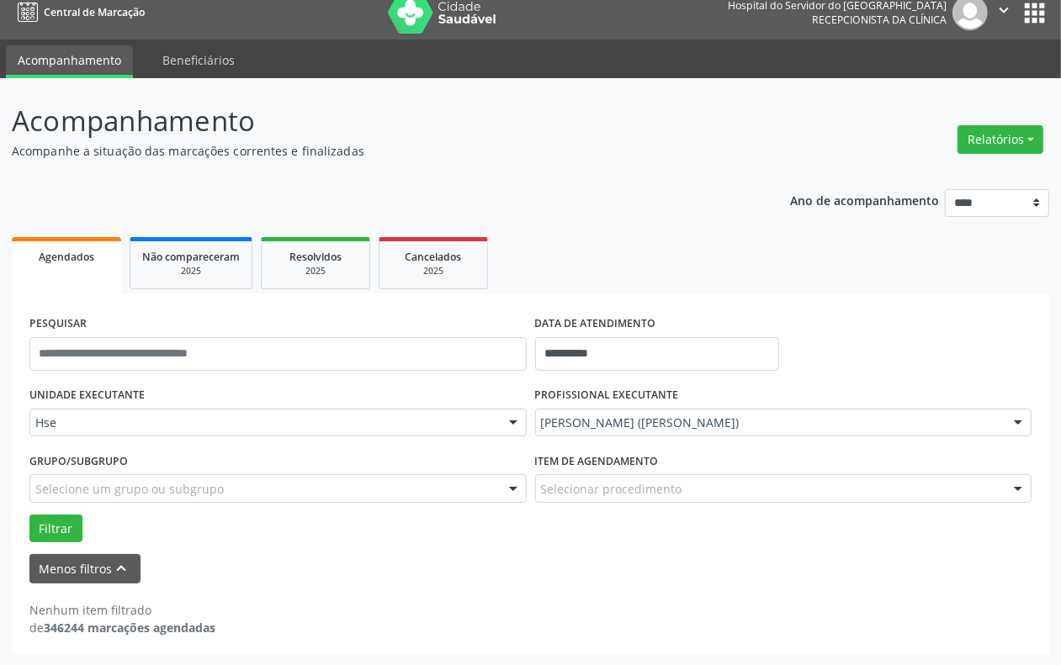
click at [426, 10] on img at bounding box center [442, 13] width 109 height 42
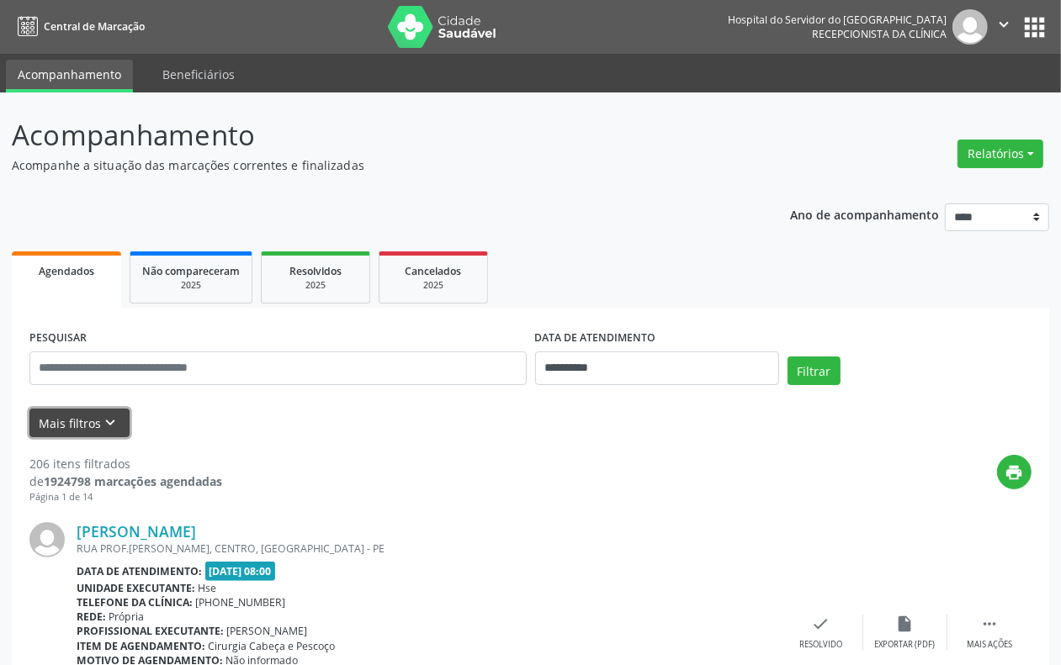
click at [98, 412] on button "Mais filtros keyboard_arrow_down" at bounding box center [79, 423] width 100 height 29
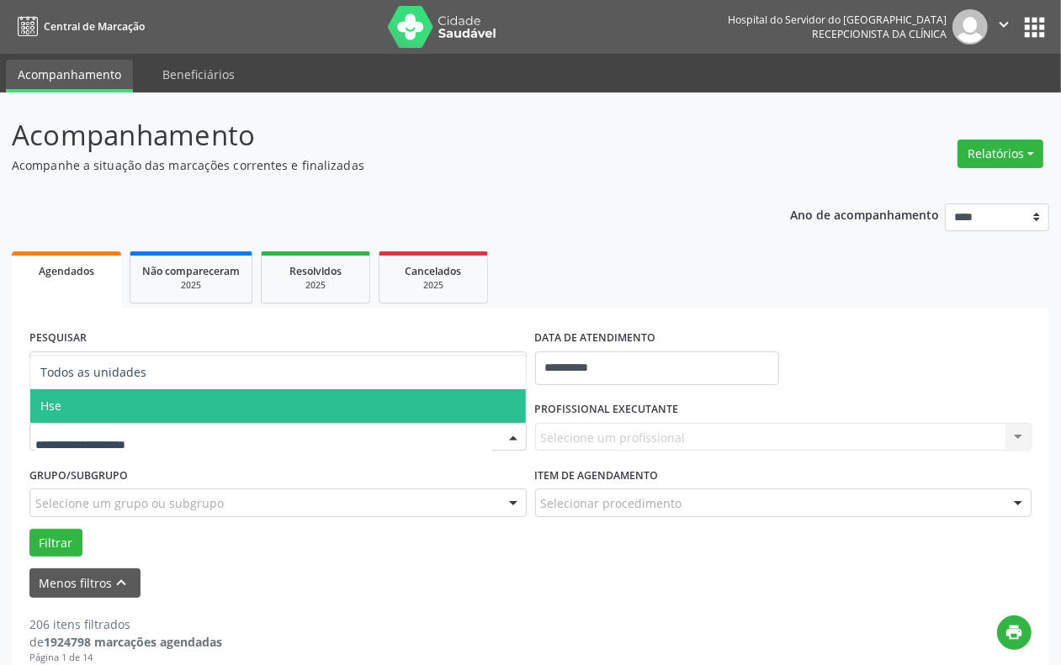
click at [103, 412] on span "Hse" at bounding box center [277, 406] width 495 height 34
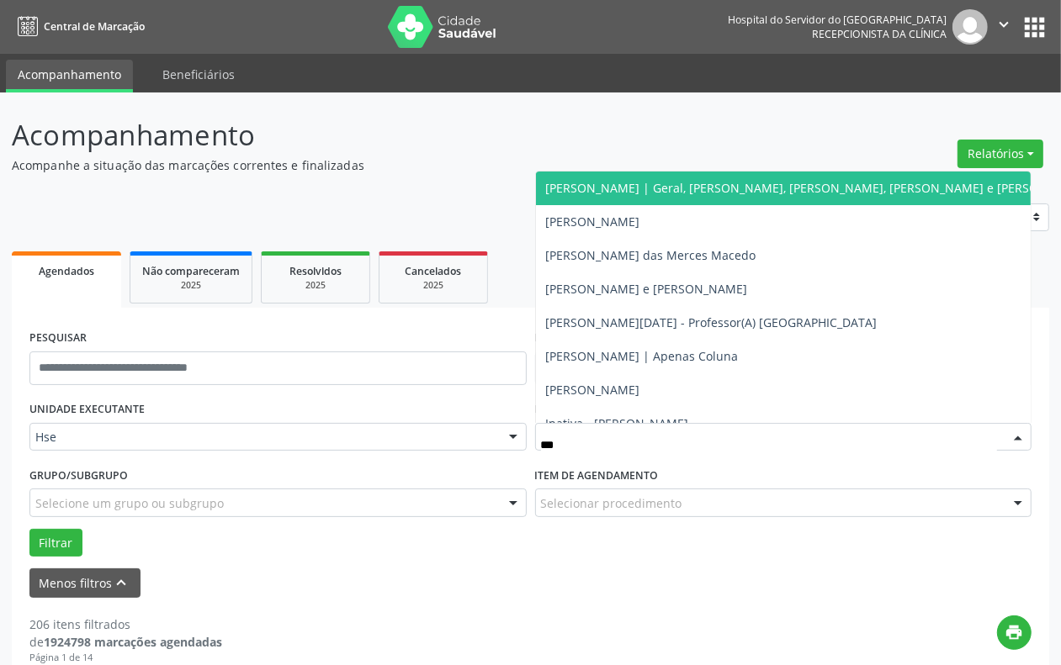
type input "****"
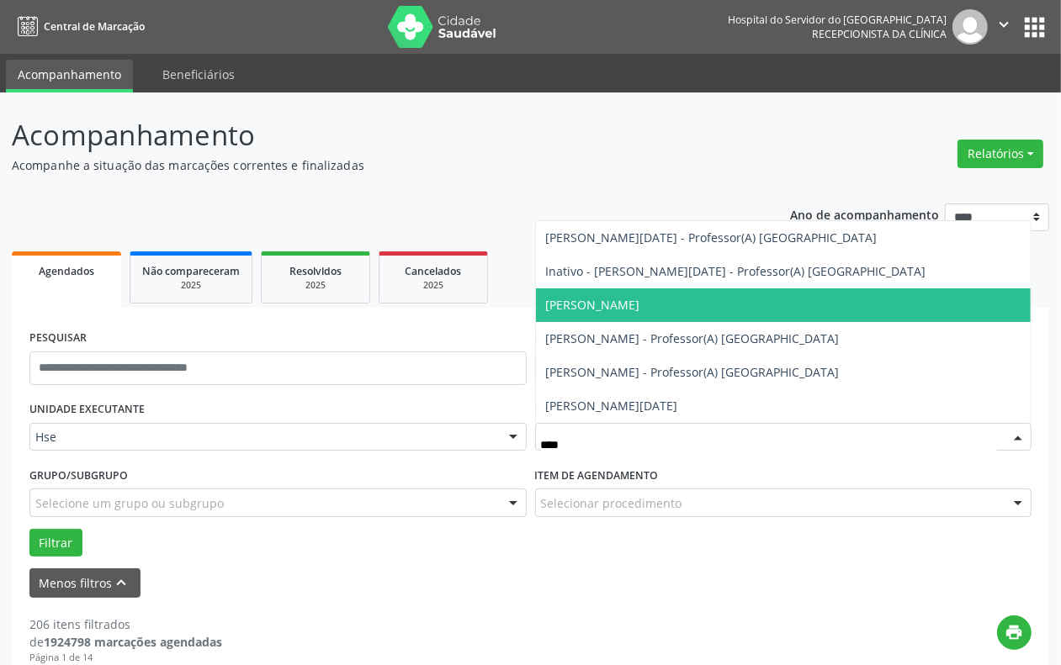
click at [701, 324] on span "[PERSON_NAME] - Professor(A) [GEOGRAPHIC_DATA]" at bounding box center [783, 339] width 495 height 34
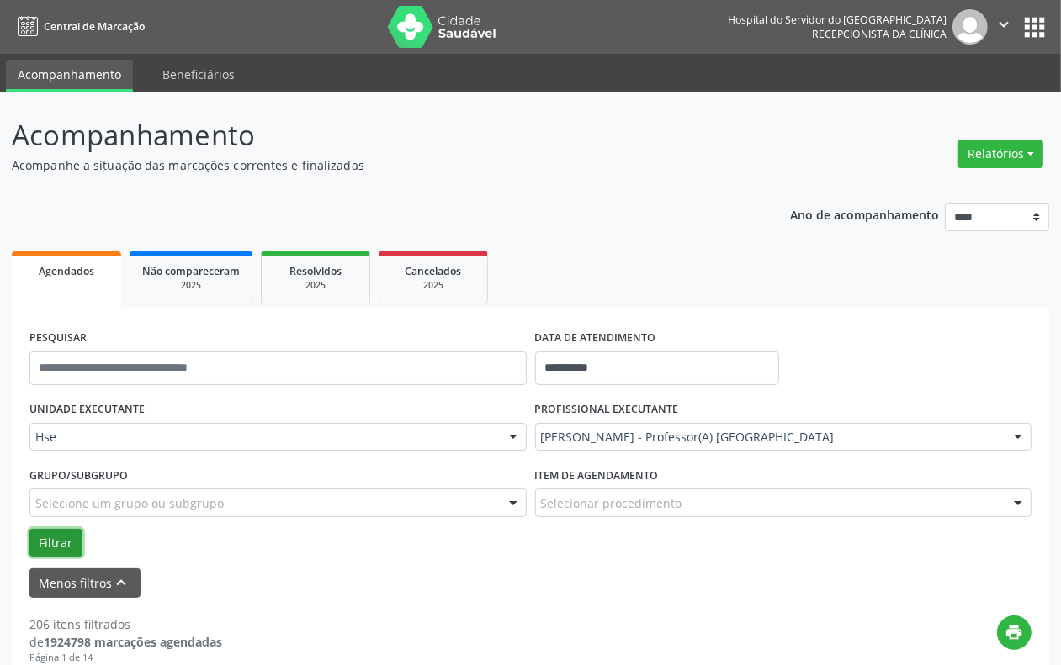
click at [64, 536] on button "Filtrar" at bounding box center [55, 543] width 53 height 29
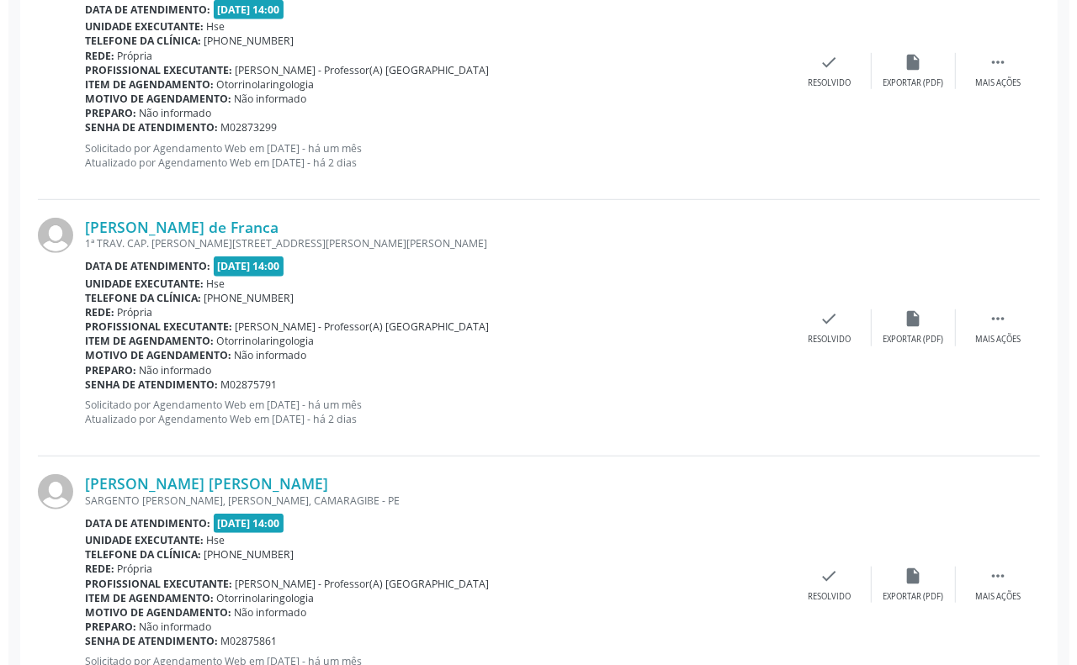
scroll to position [736, 0]
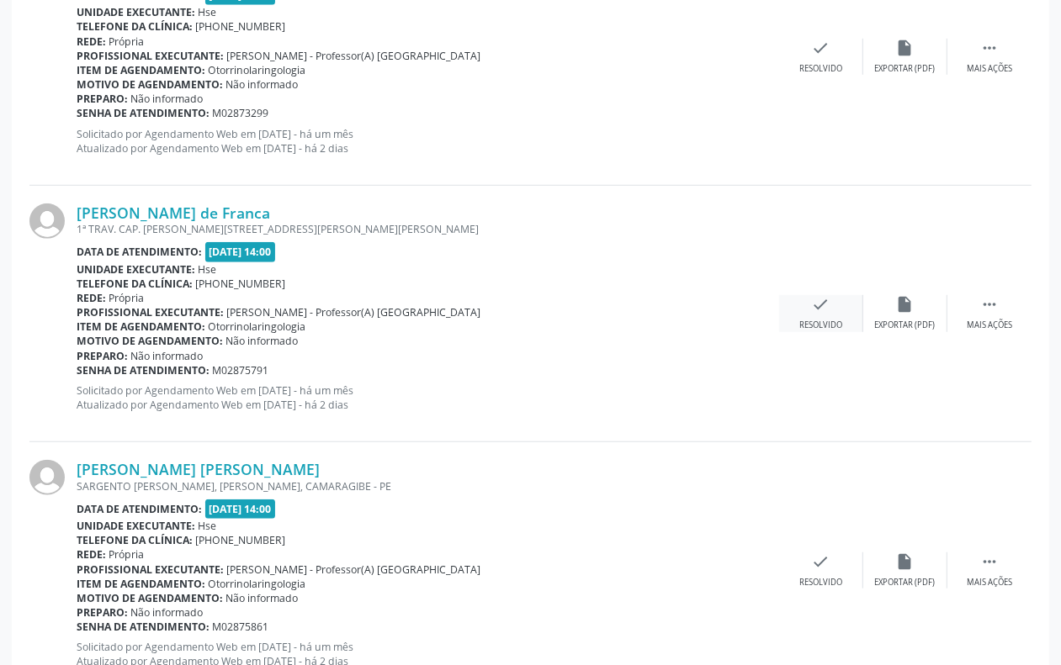
click at [820, 312] on icon "check" at bounding box center [821, 304] width 19 height 19
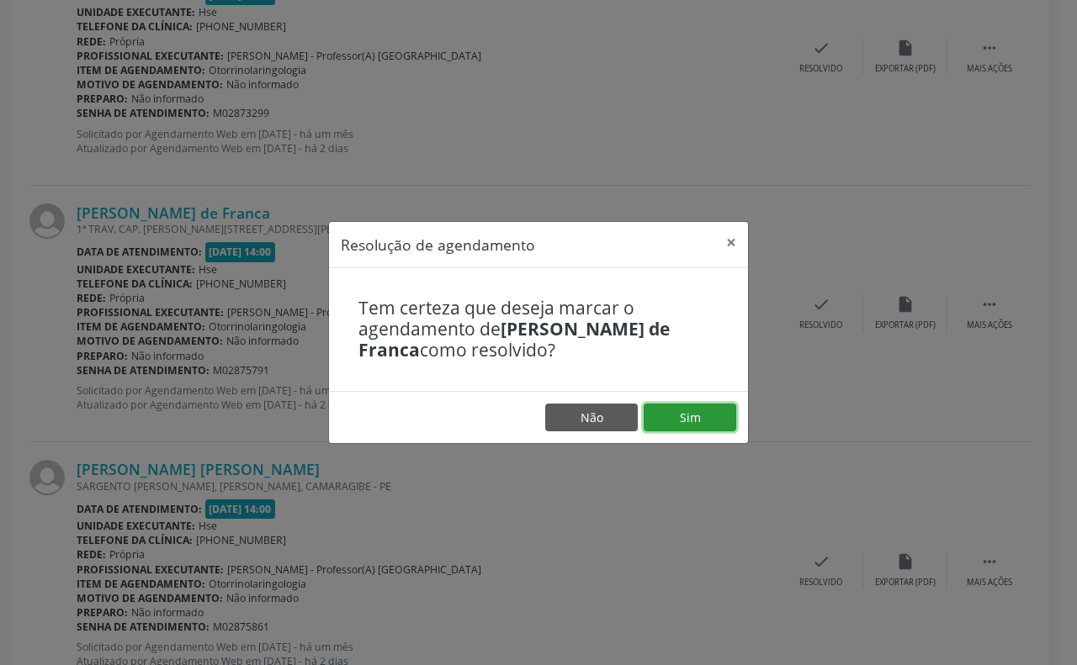
click at [675, 409] on button "Sim" at bounding box center [689, 418] width 93 height 29
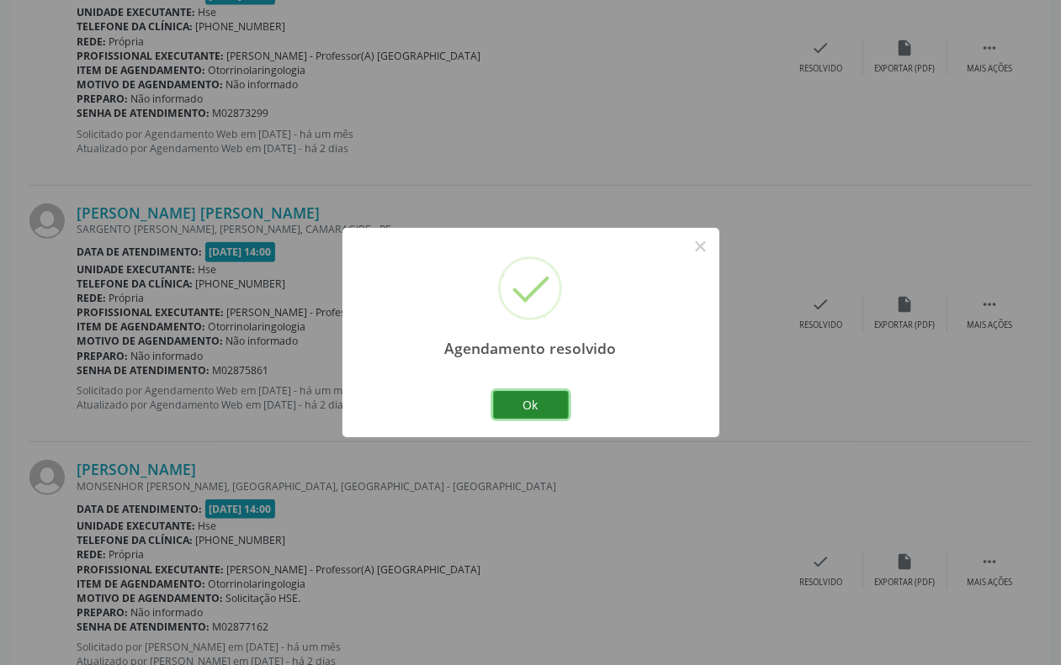
click at [528, 398] on button "Ok" at bounding box center [531, 405] width 76 height 29
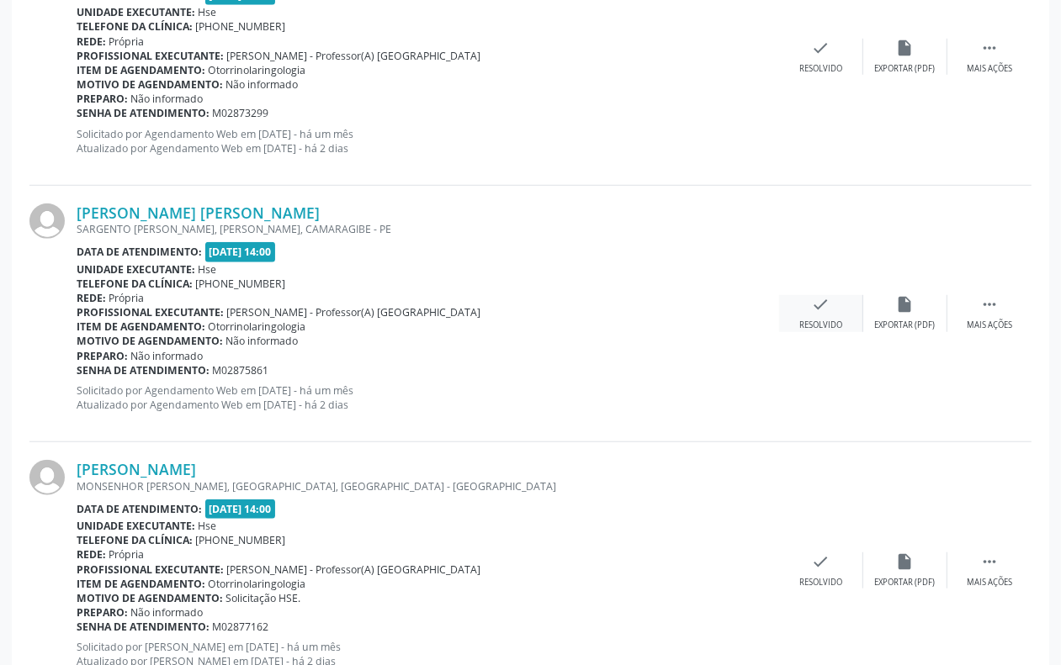
click at [818, 325] on div "Resolvido" at bounding box center [820, 326] width 43 height 12
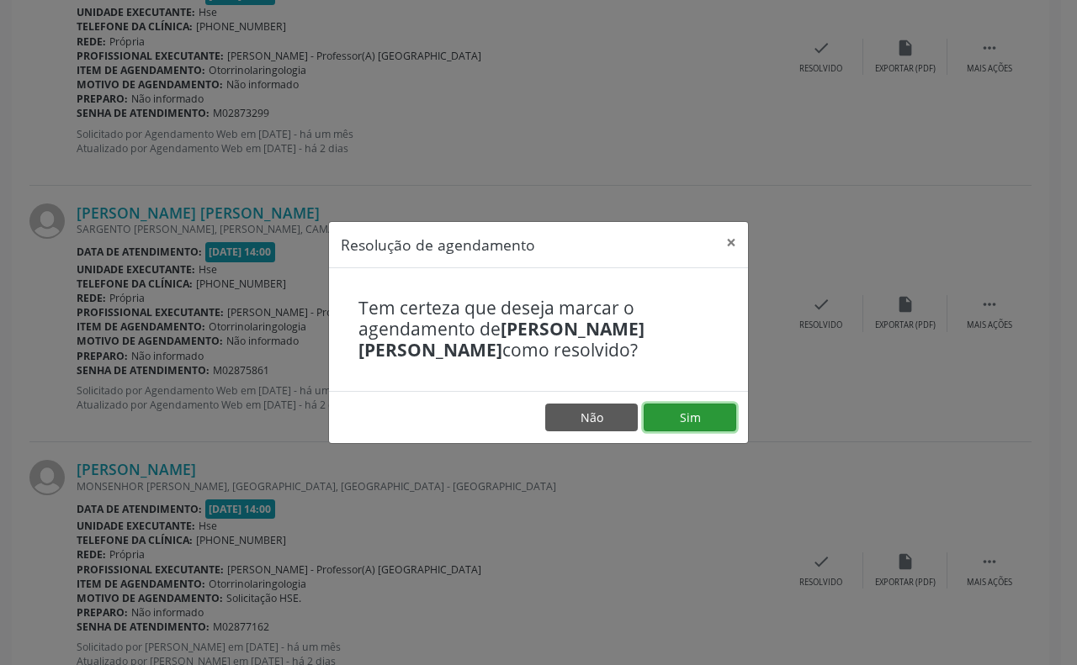
click at [683, 421] on button "Sim" at bounding box center [689, 418] width 93 height 29
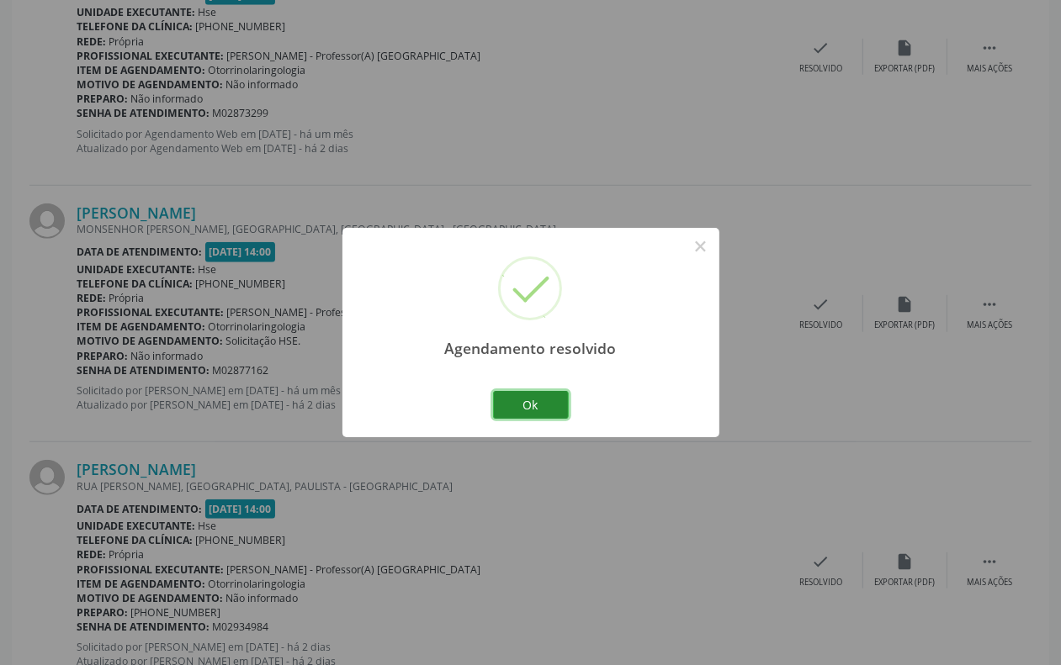
click at [551, 400] on button "Ok" at bounding box center [531, 405] width 76 height 29
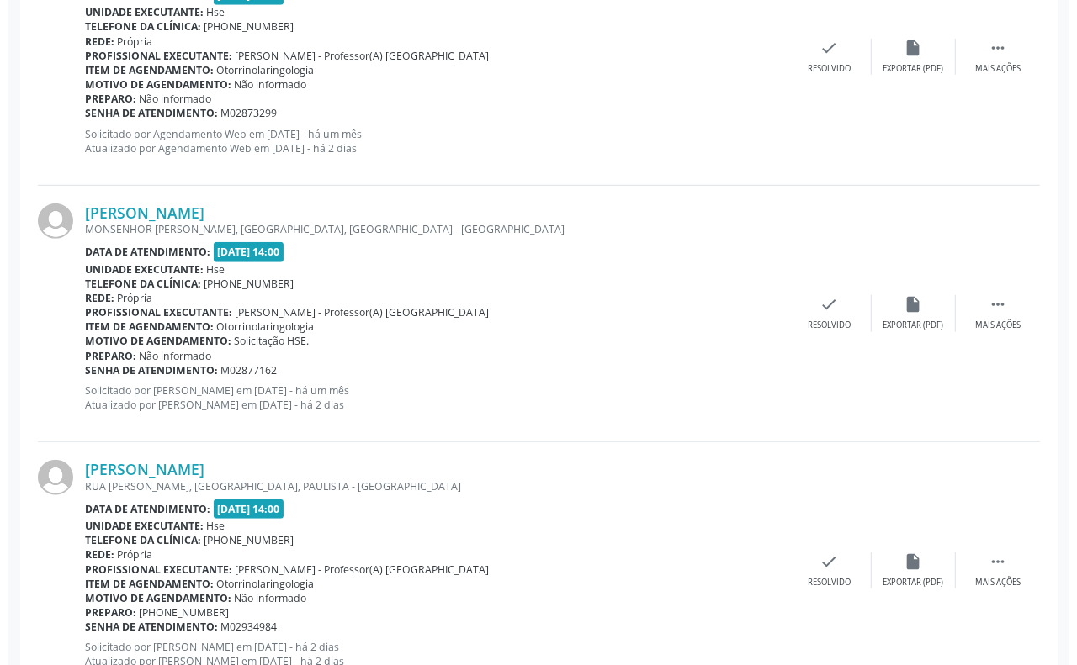
scroll to position [799, 0]
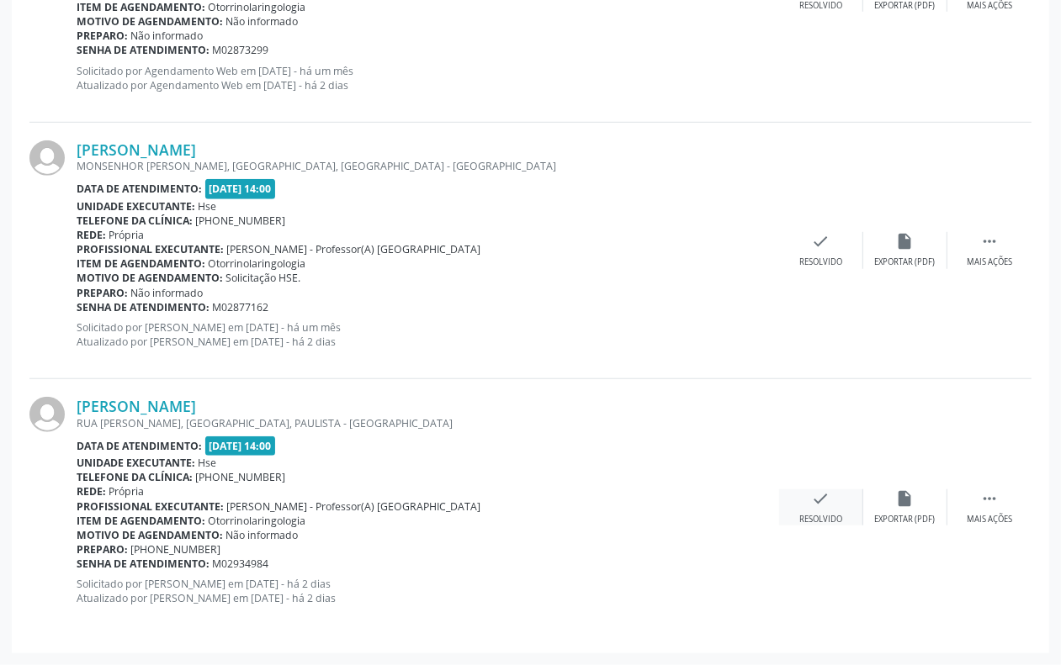
click at [821, 505] on icon "check" at bounding box center [821, 499] width 19 height 19
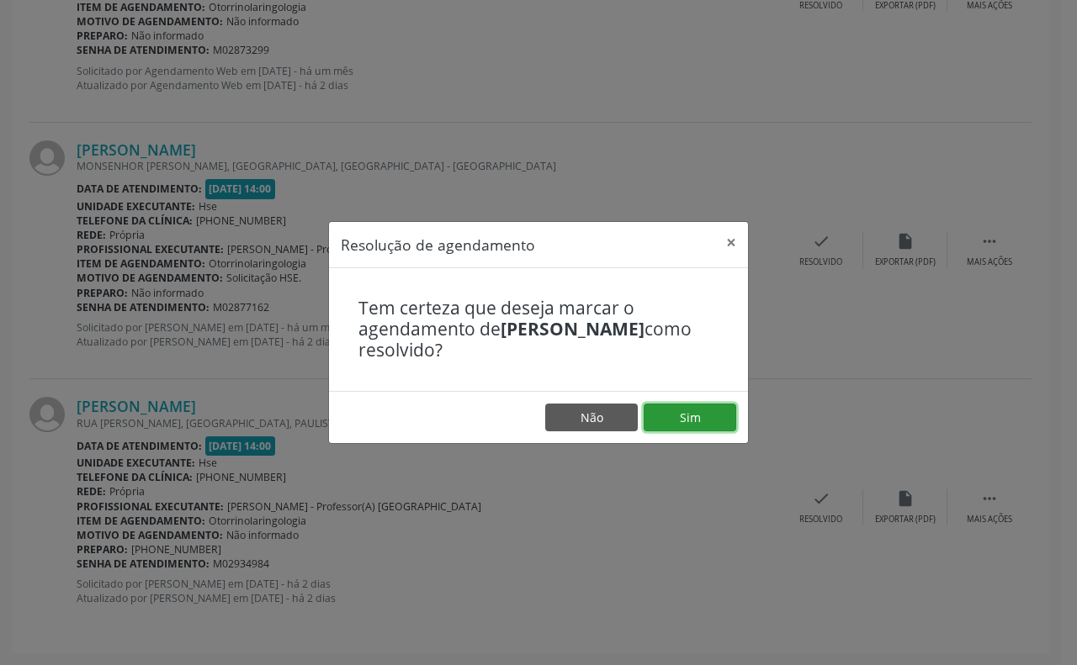
click at [679, 423] on button "Sim" at bounding box center [689, 418] width 93 height 29
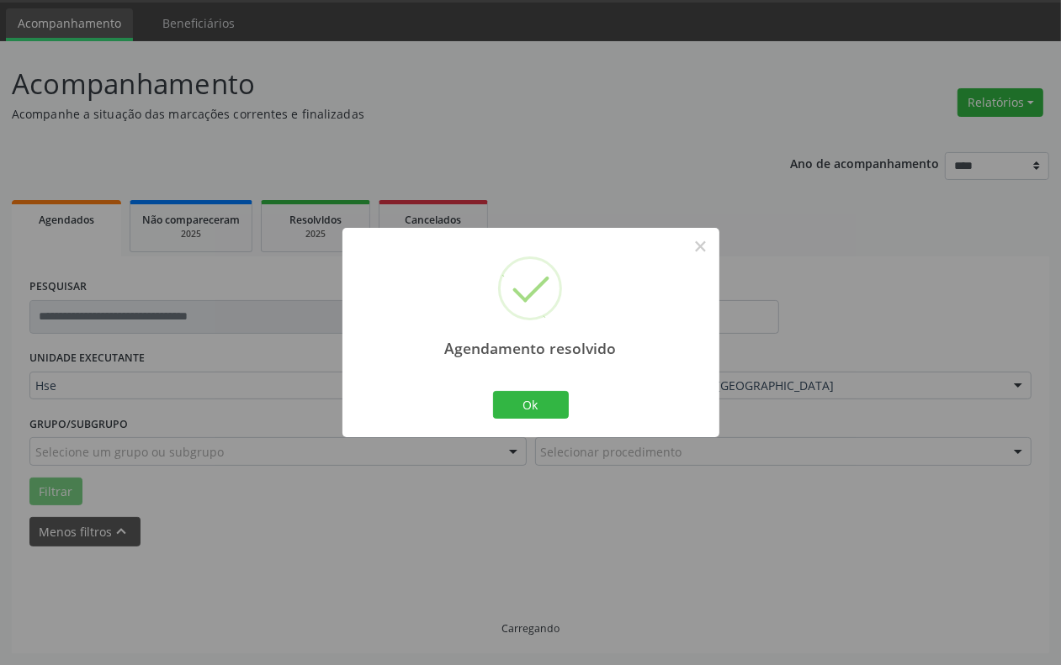
scroll to position [541, 0]
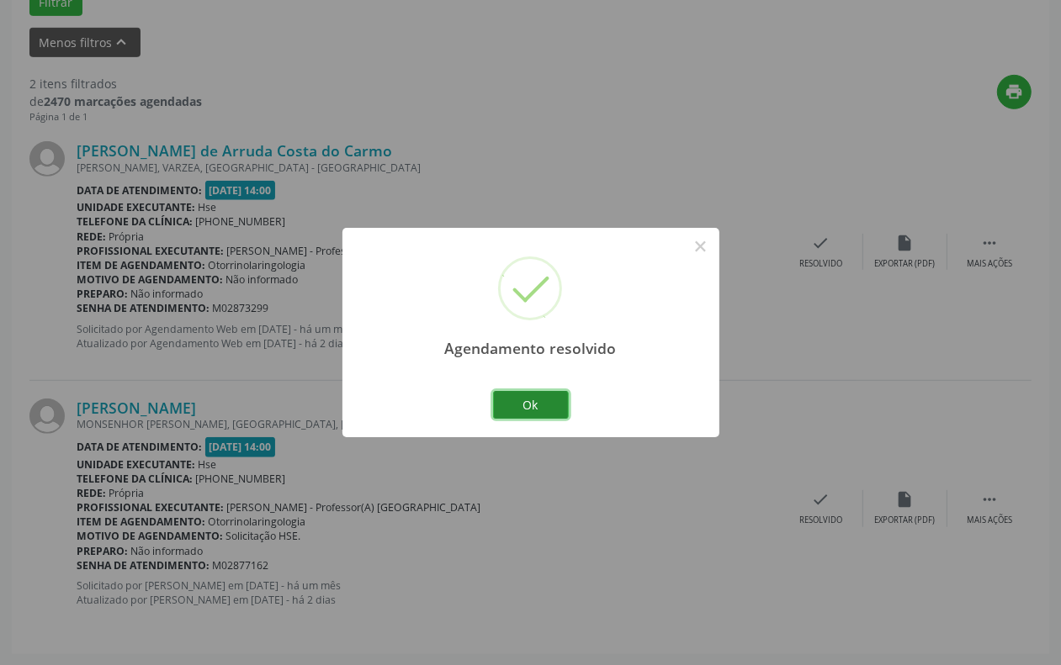
click at [532, 408] on button "Ok" at bounding box center [531, 405] width 76 height 29
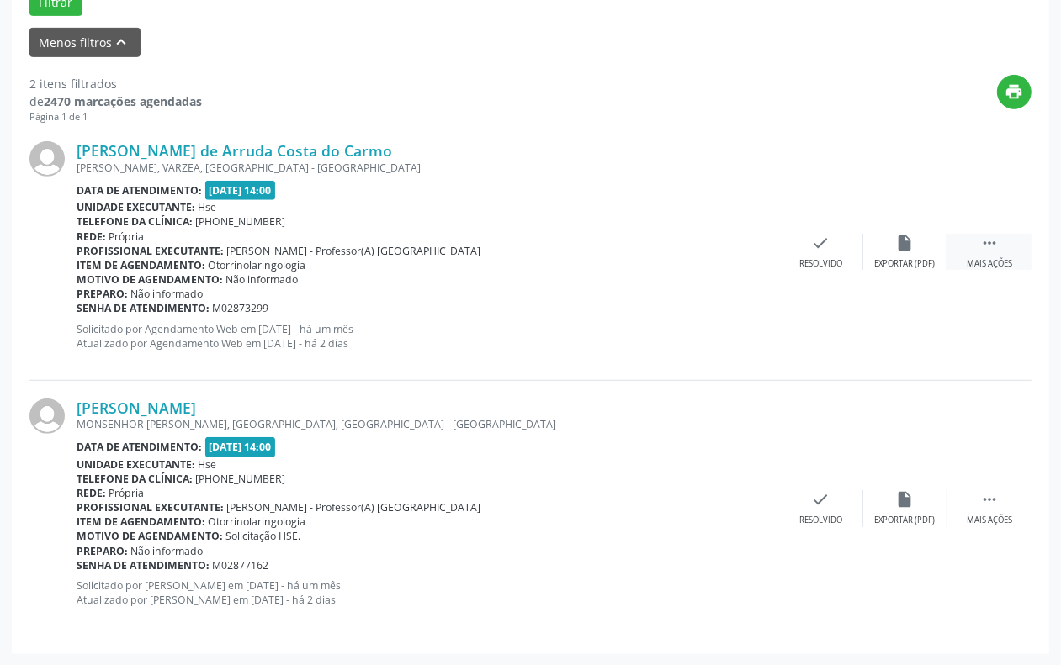
click at [972, 242] on div " Mais ações" at bounding box center [989, 252] width 84 height 36
click at [909, 257] on div "alarm_off Não compareceu" at bounding box center [905, 252] width 84 height 36
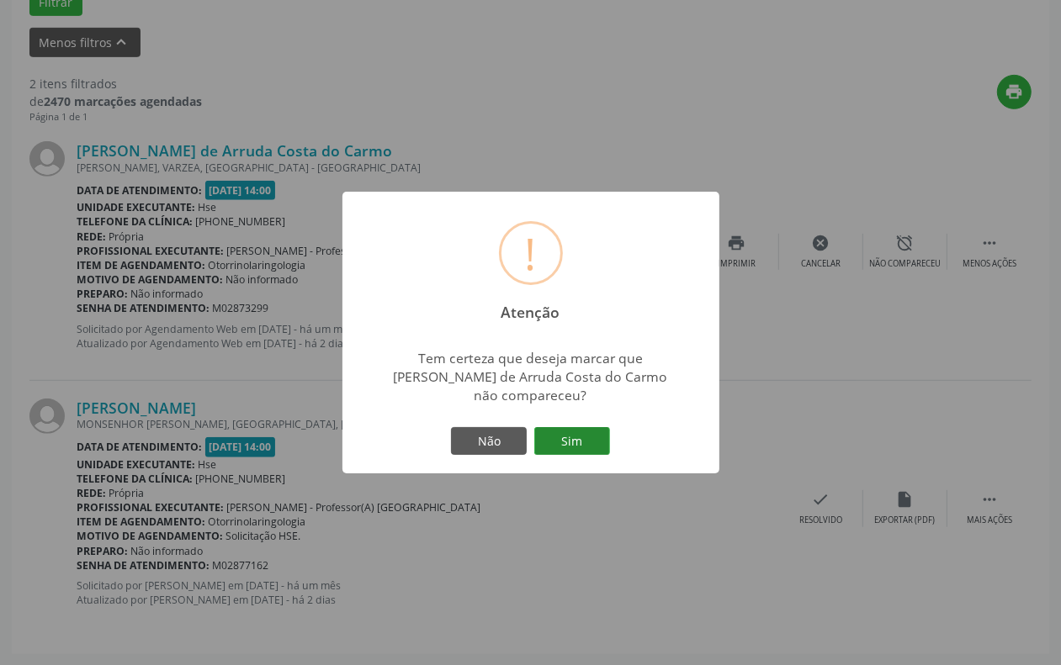
click at [578, 431] on button "Sim" at bounding box center [572, 441] width 76 height 29
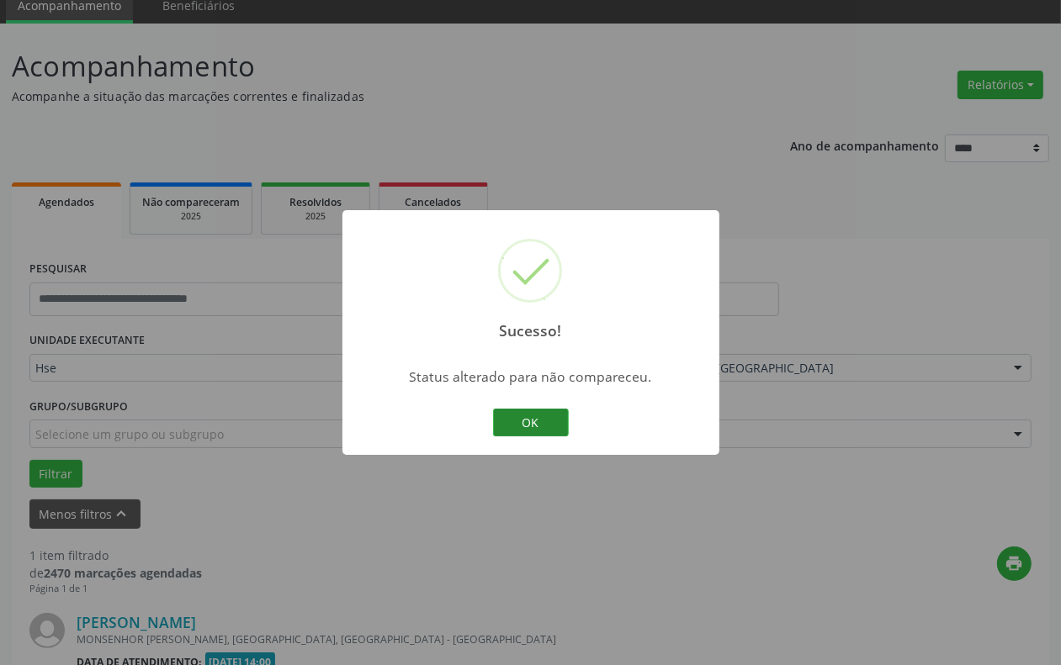
scroll to position [284, 0]
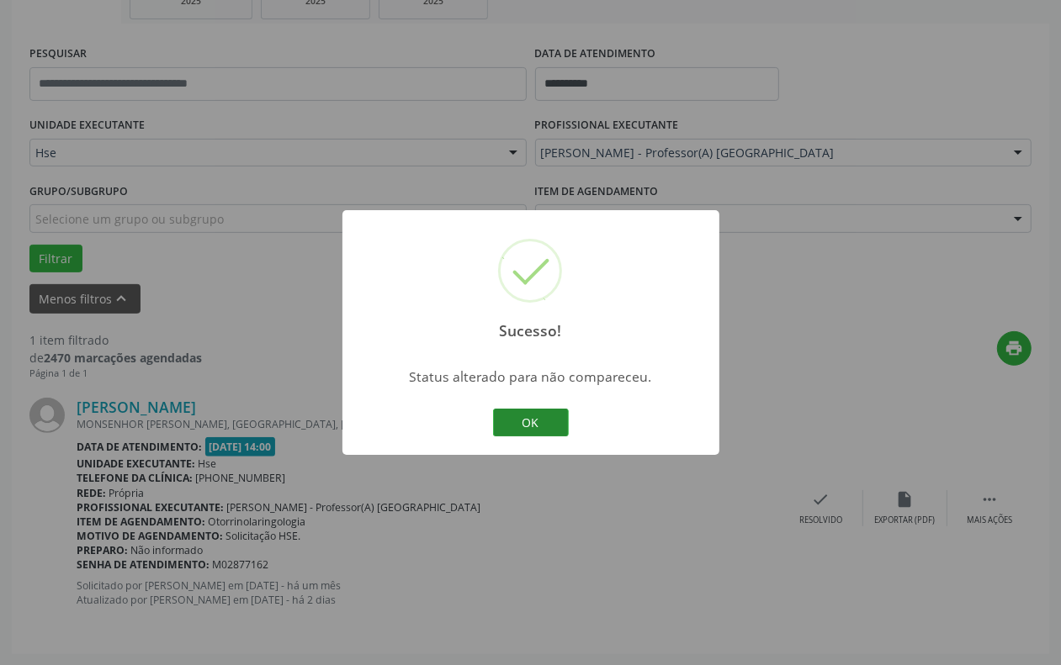
click at [522, 425] on button "OK" at bounding box center [531, 423] width 76 height 29
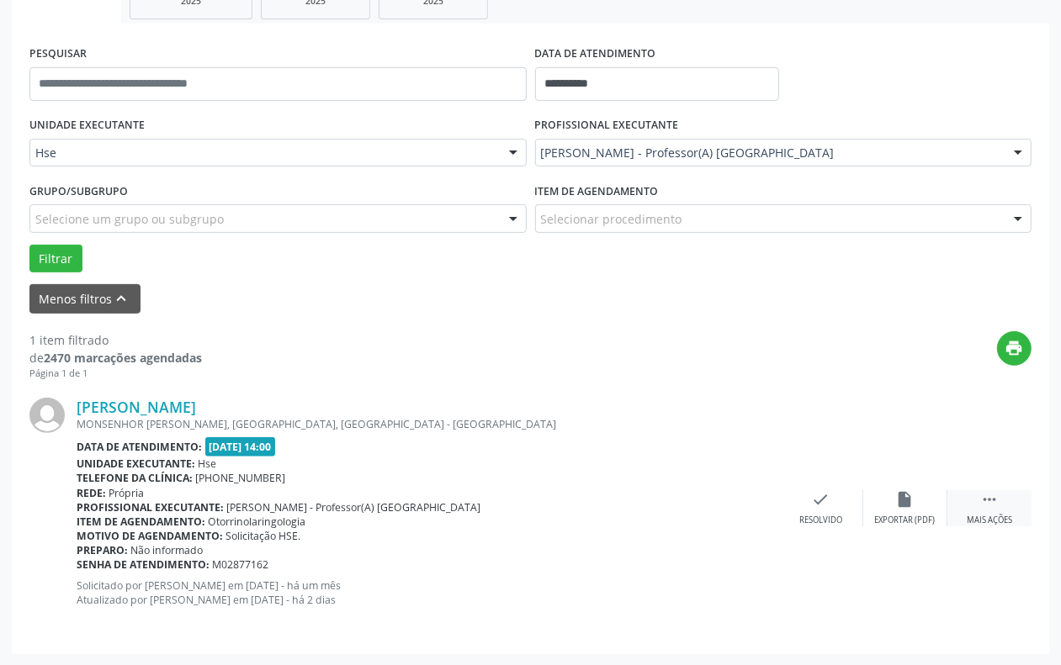
click at [977, 501] on div " Mais ações" at bounding box center [989, 508] width 84 height 36
click at [903, 515] on div "Não compareceu" at bounding box center [904, 521] width 71 height 12
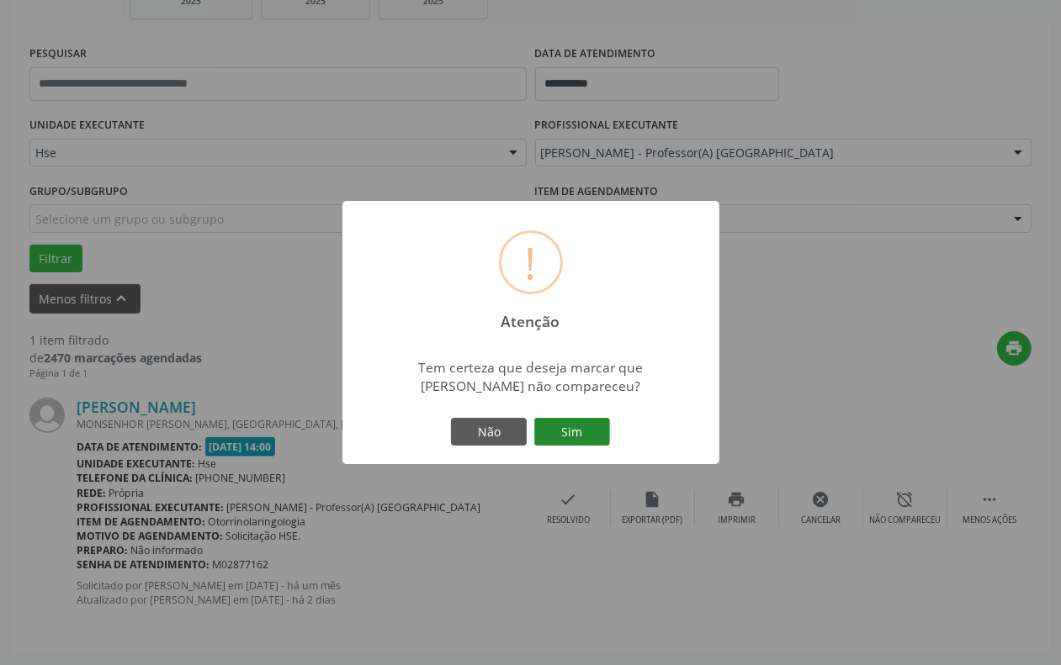
click at [574, 422] on button "Sim" at bounding box center [572, 432] width 76 height 29
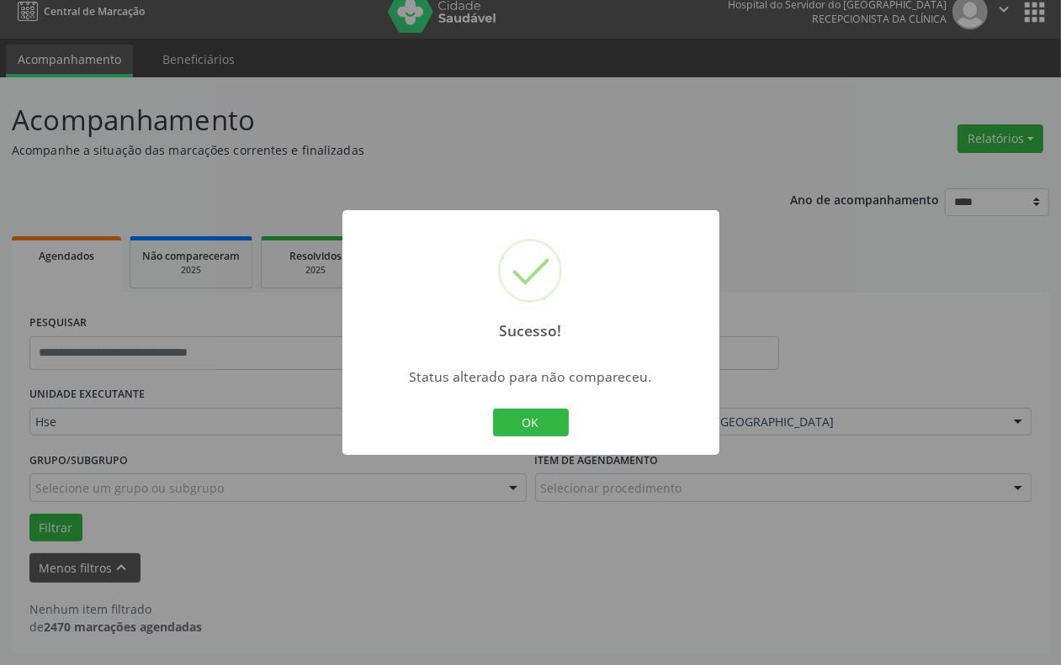
scroll to position [14, 0]
